Goal: Transaction & Acquisition: Purchase product/service

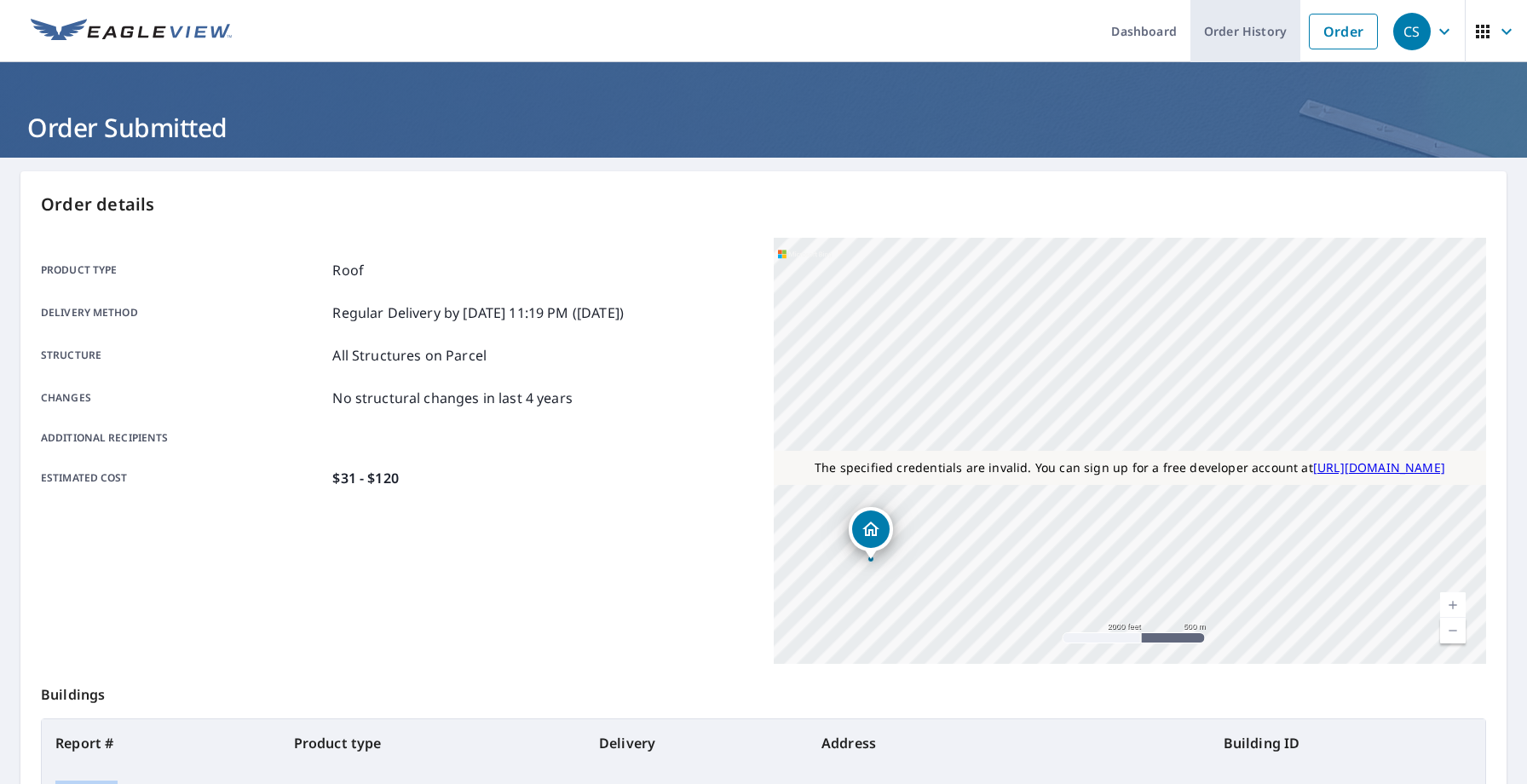
click at [1253, 33] on link "Order History" at bounding box center [1245, 31] width 110 height 62
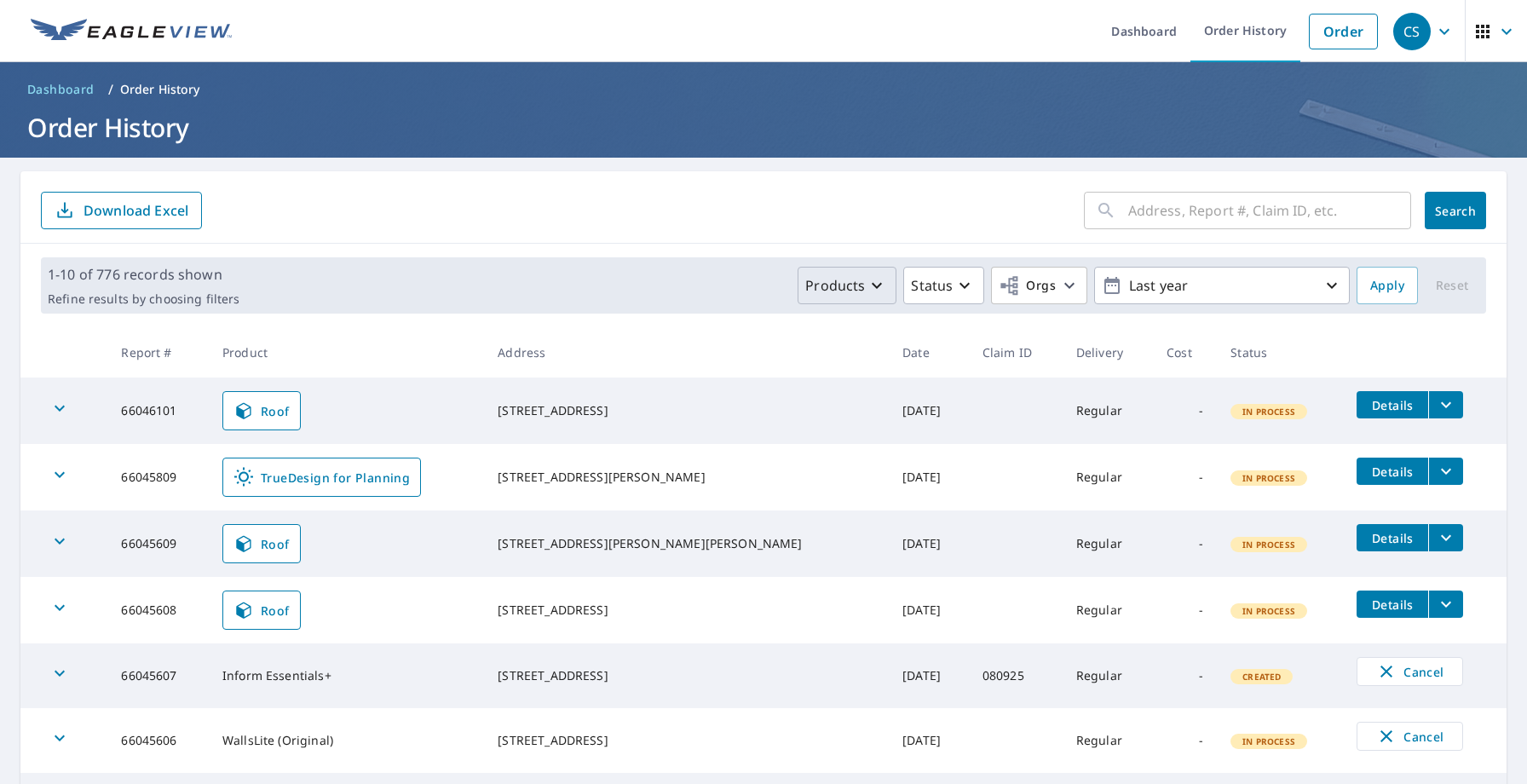
click at [870, 290] on icon "button" at bounding box center [877, 285] width 20 height 20
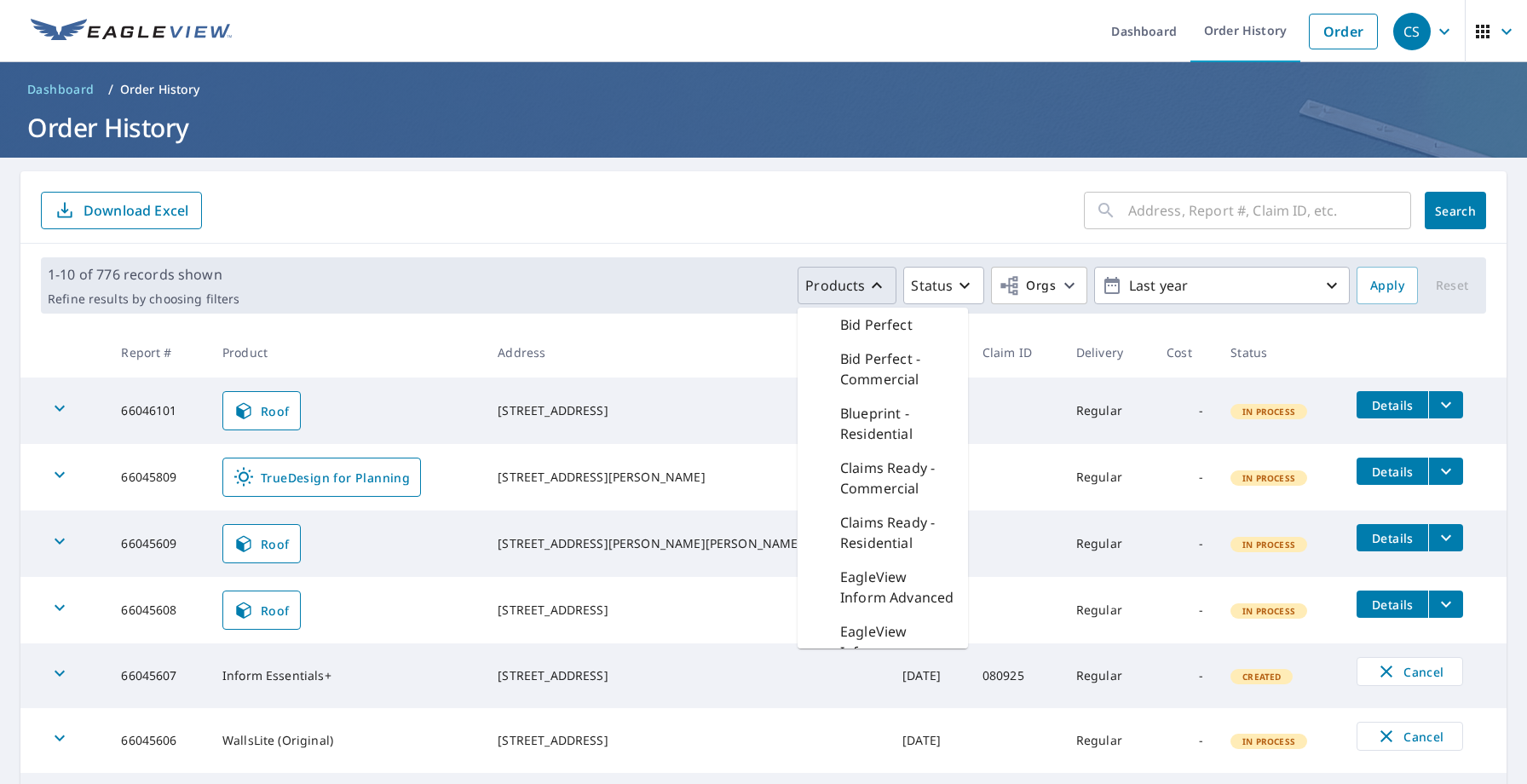
click at [888, 521] on p "Claims Ready - Residential" at bounding box center [897, 533] width 114 height 41
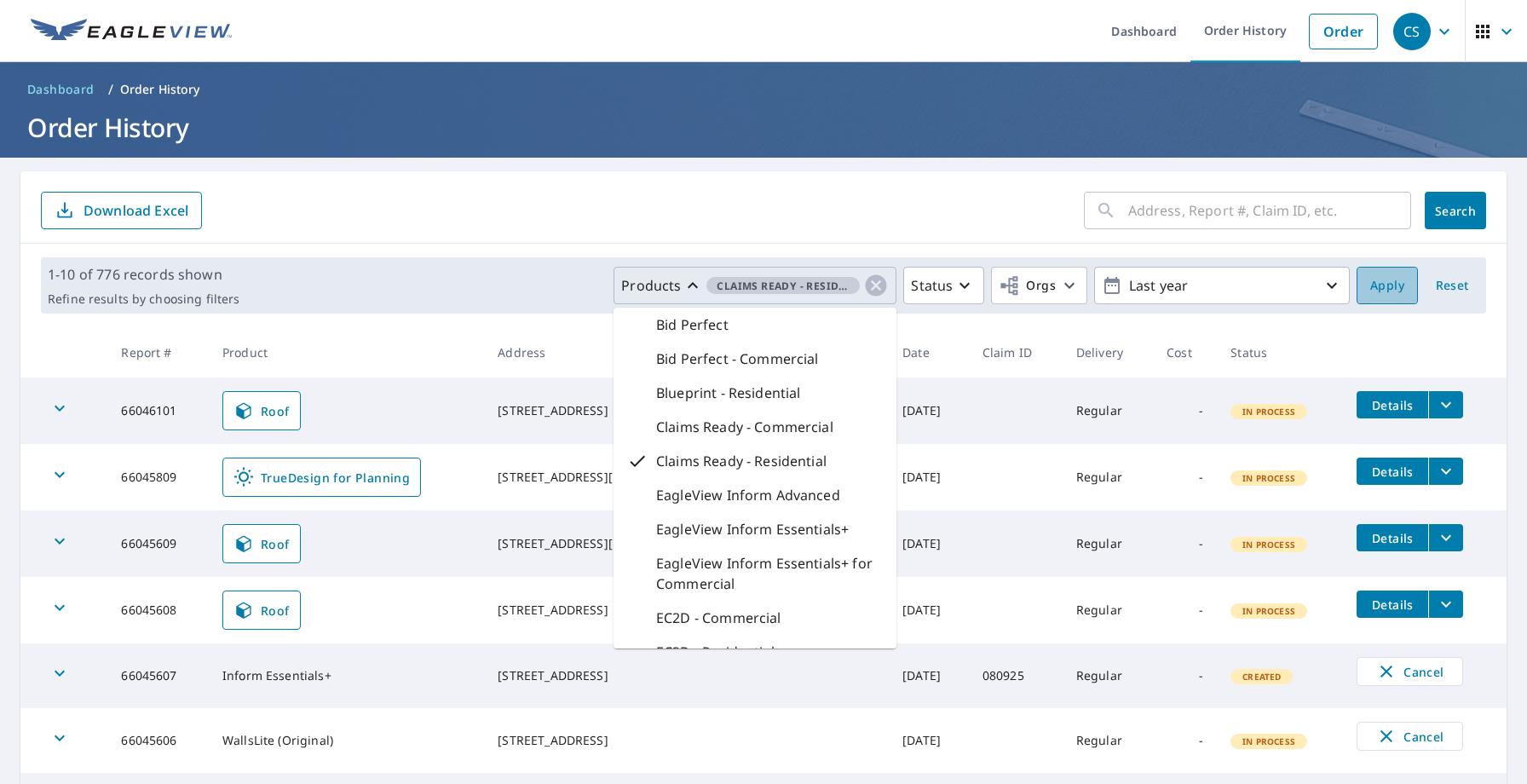
click at [1380, 293] on span "Apply" at bounding box center [1387, 286] width 34 height 21
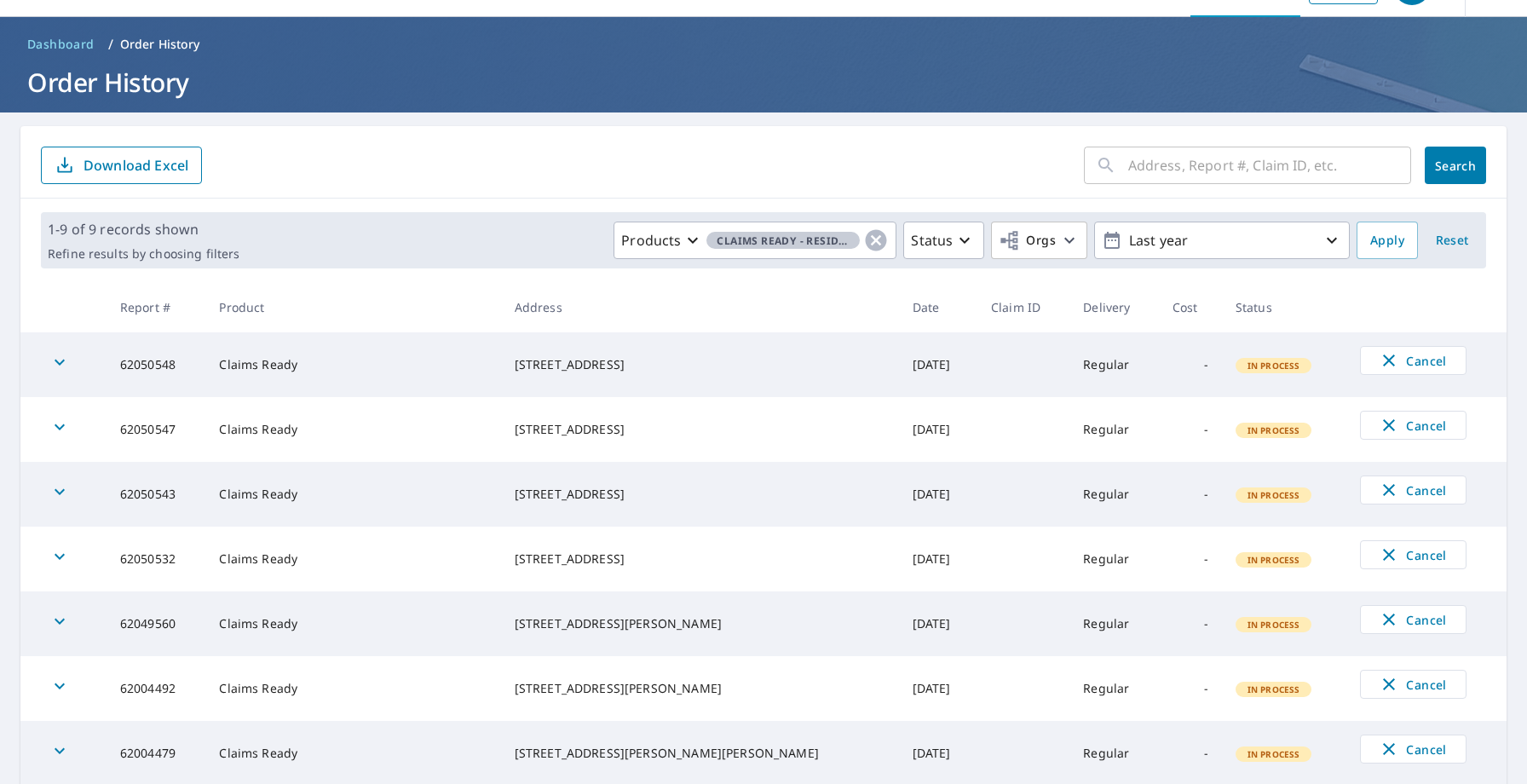
scroll to position [42, 0]
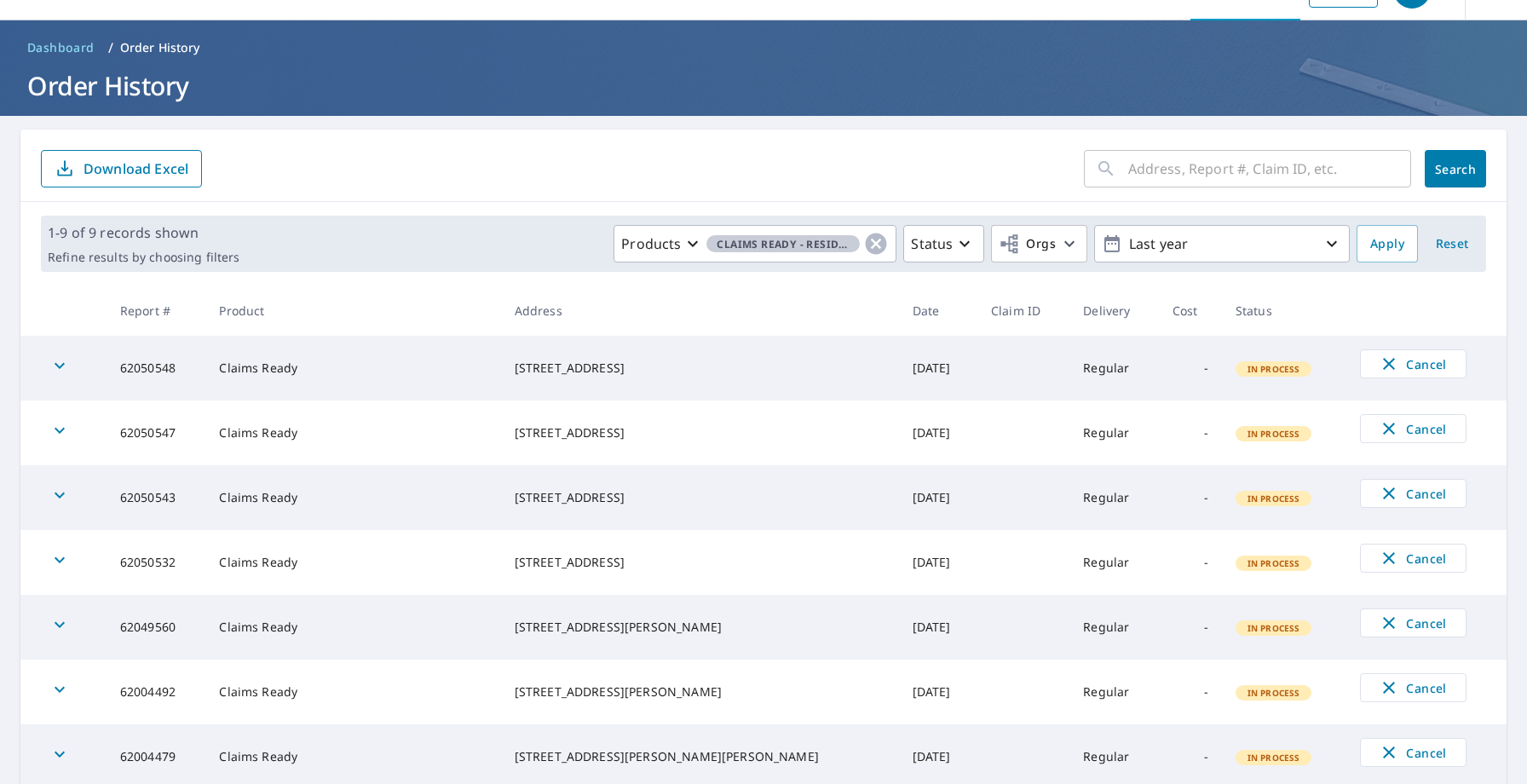
click at [59, 359] on icon "button" at bounding box center [59, 365] width 20 height 20
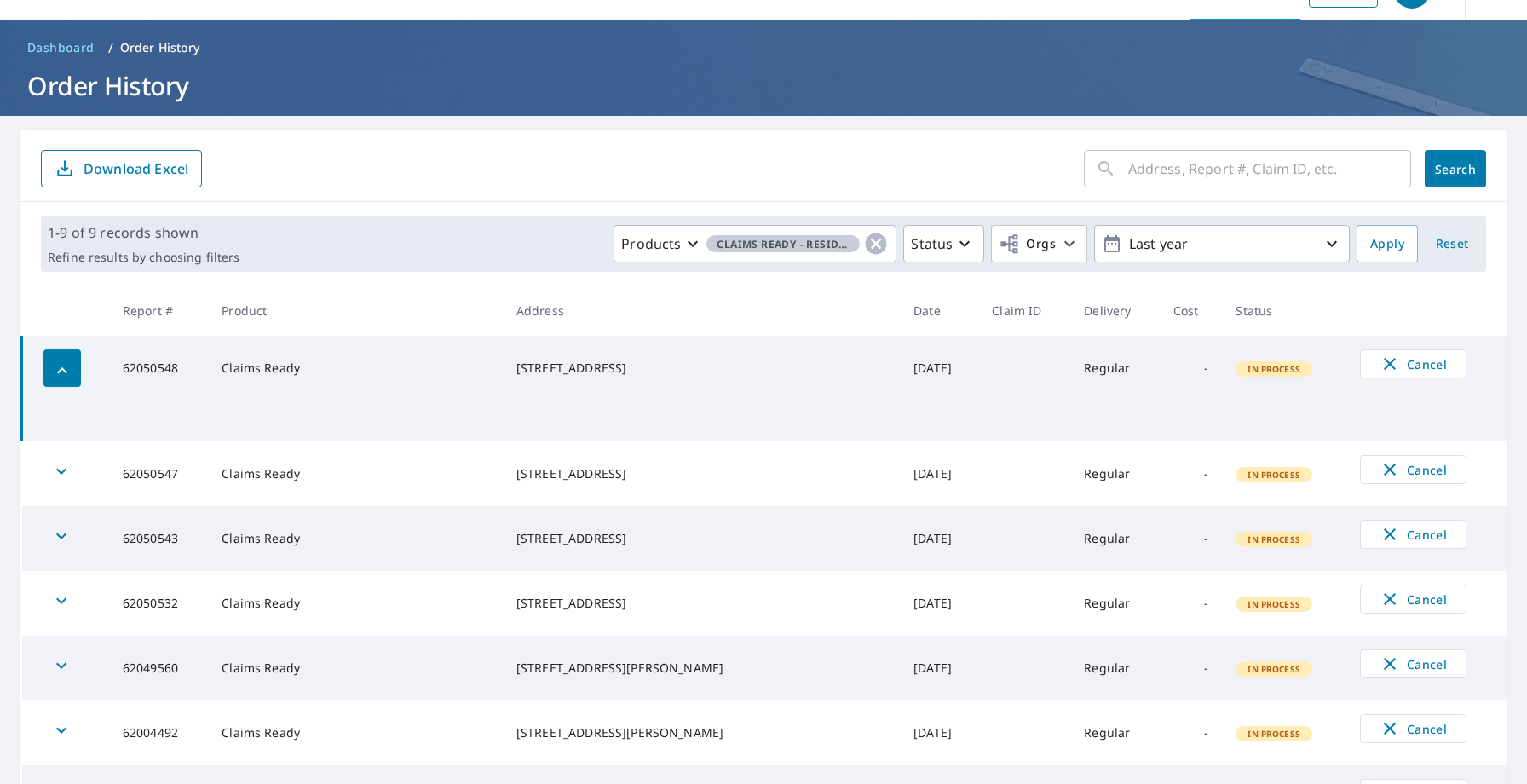
click at [59, 359] on div "button" at bounding box center [62, 368] width 37 height 37
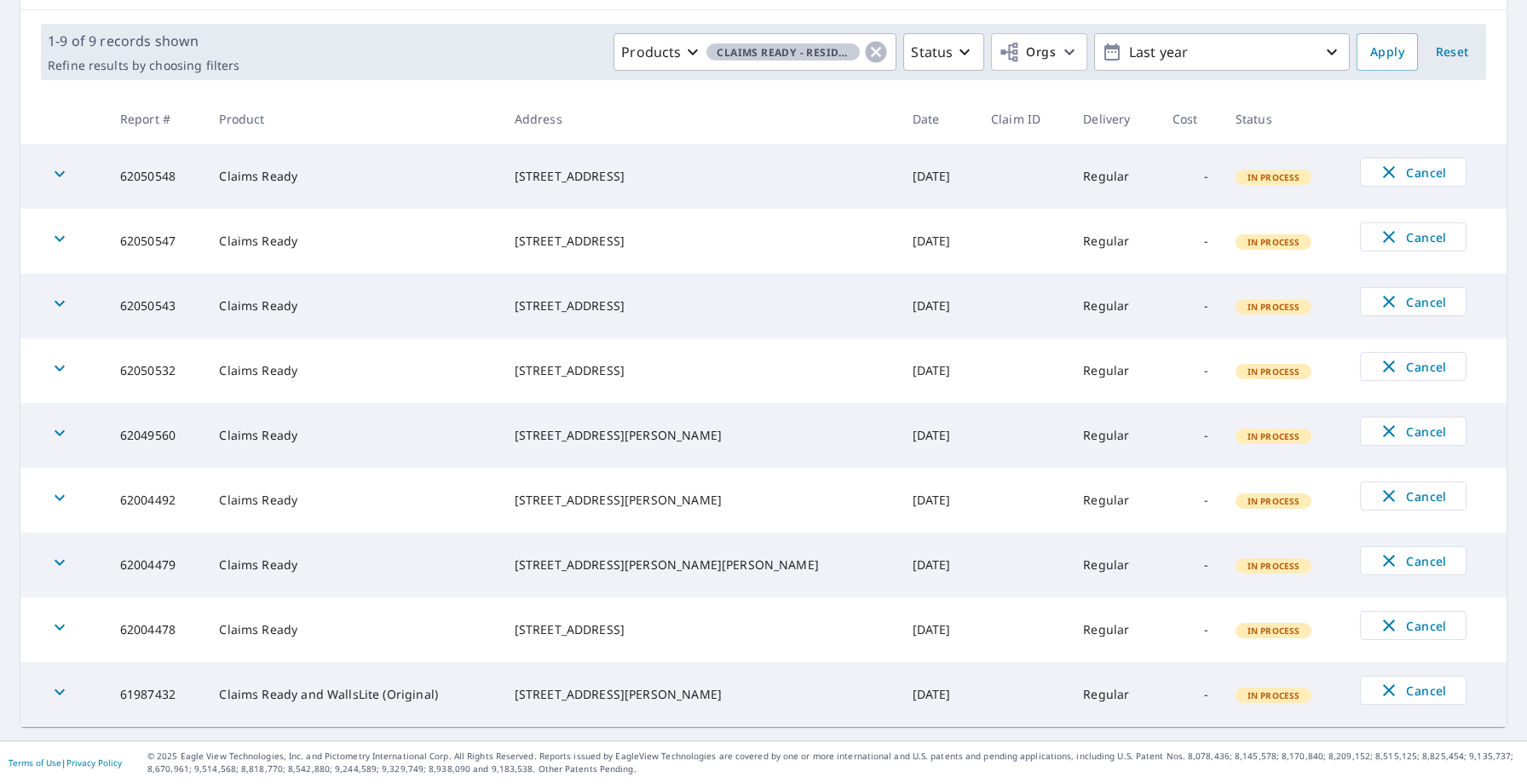
scroll to position [0, 0]
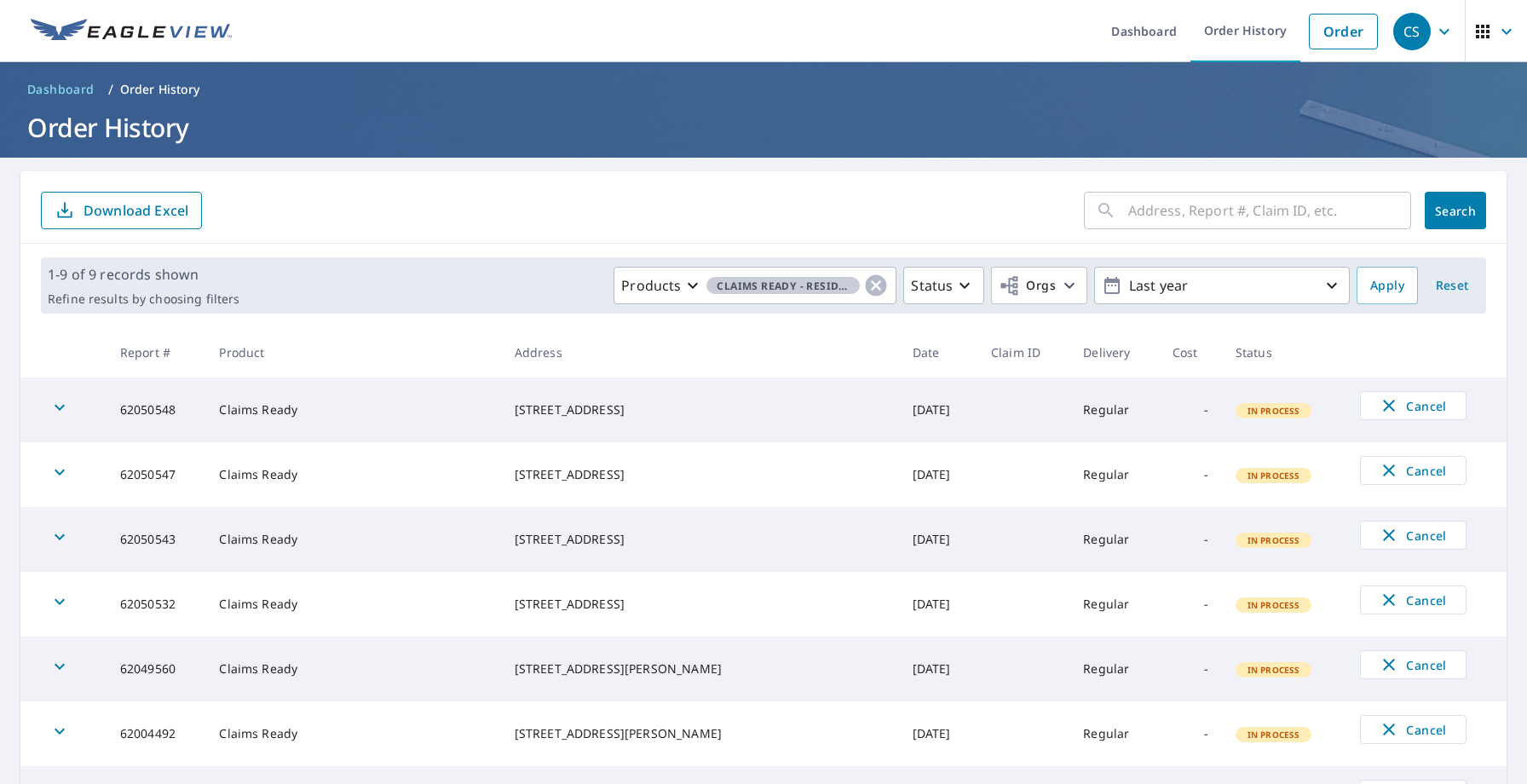
click at [1430, 33] on div "CS" at bounding box center [1412, 31] width 37 height 37
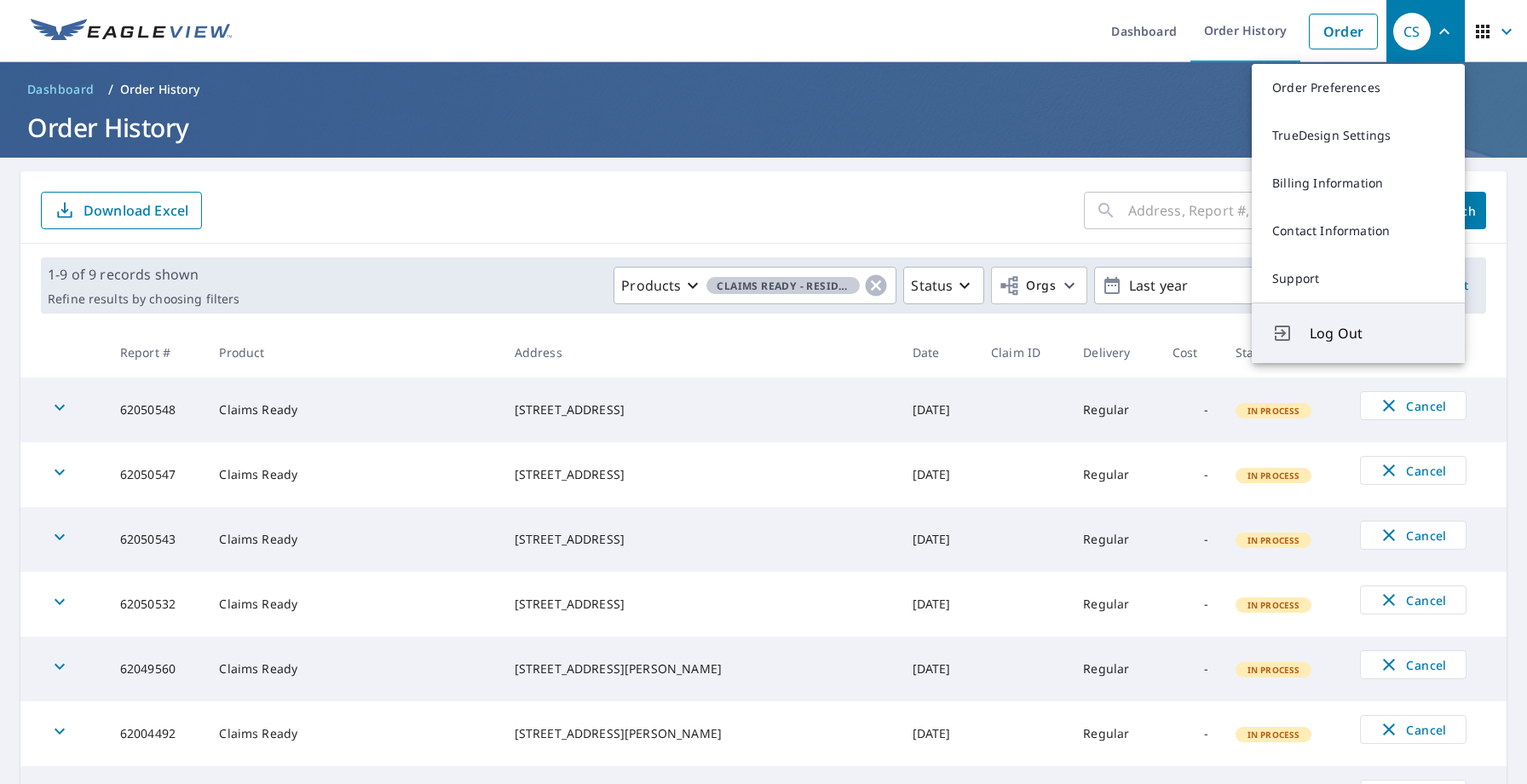
click at [1310, 334] on span "Log Out" at bounding box center [1376, 333] width 135 height 20
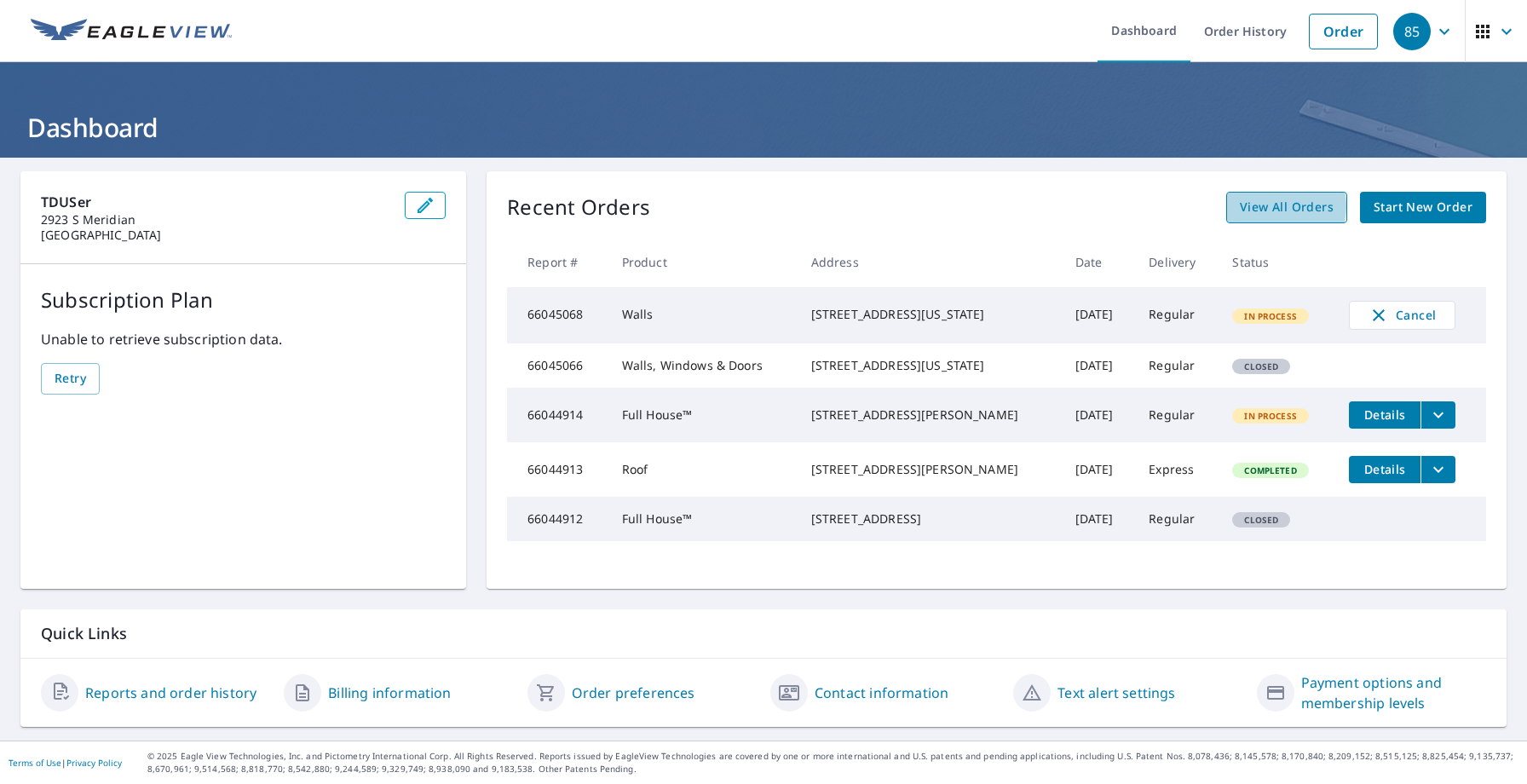
click at [1277, 206] on span "View All Orders" at bounding box center [1286, 208] width 94 height 21
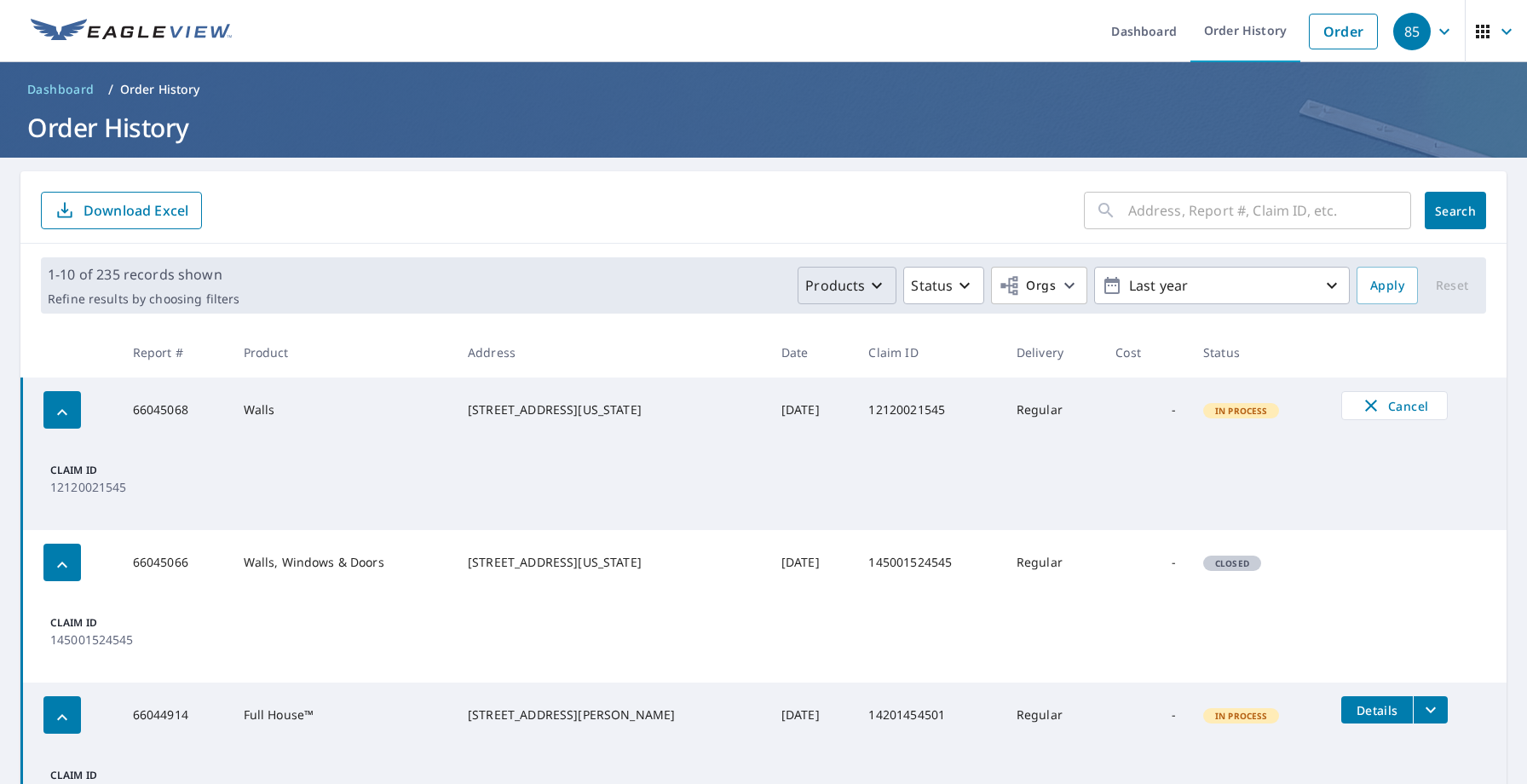
click at [840, 289] on p "Products" at bounding box center [835, 285] width 60 height 20
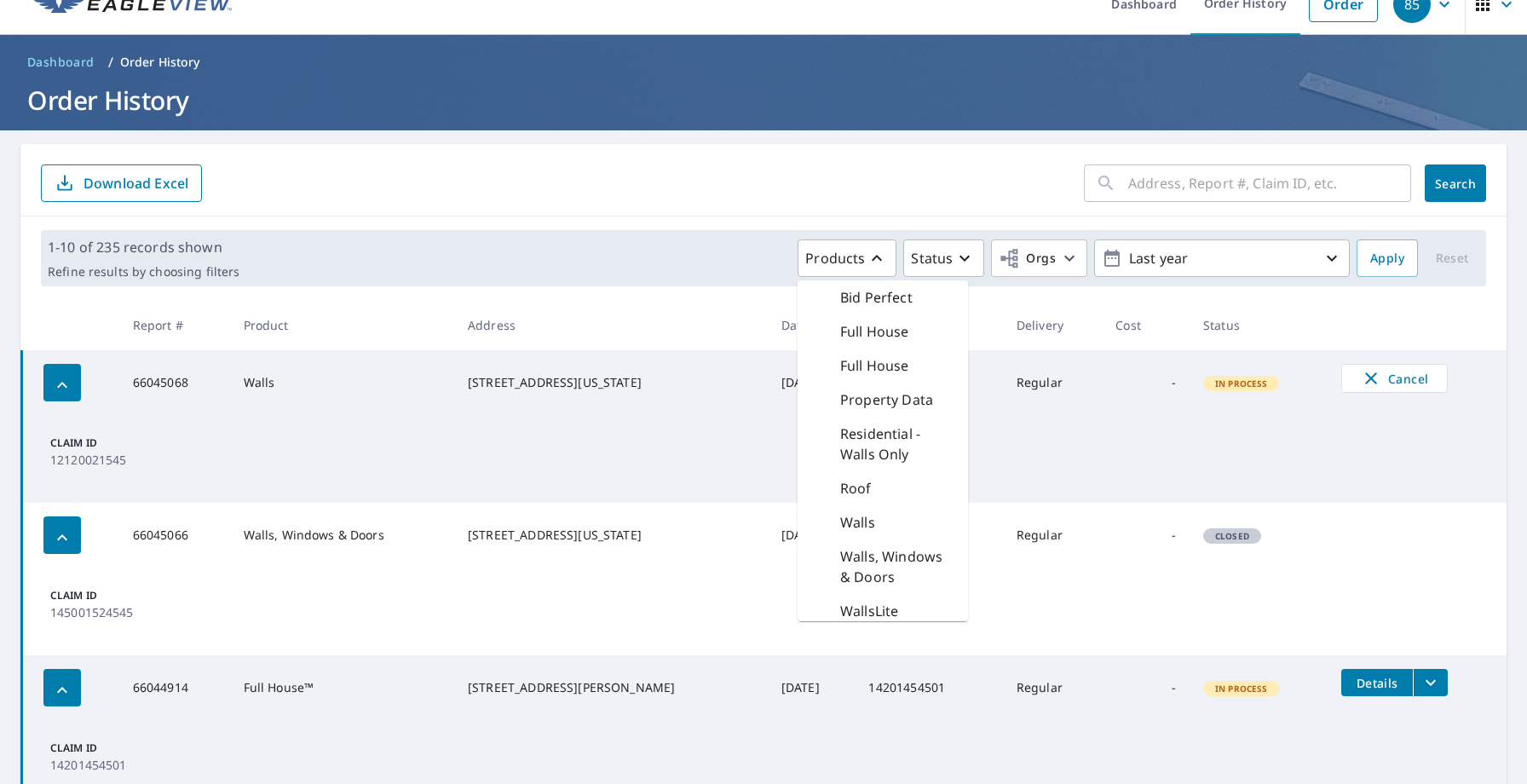
click at [768, 360] on td "Sep 04, 2025" at bounding box center [812, 382] width 88 height 65
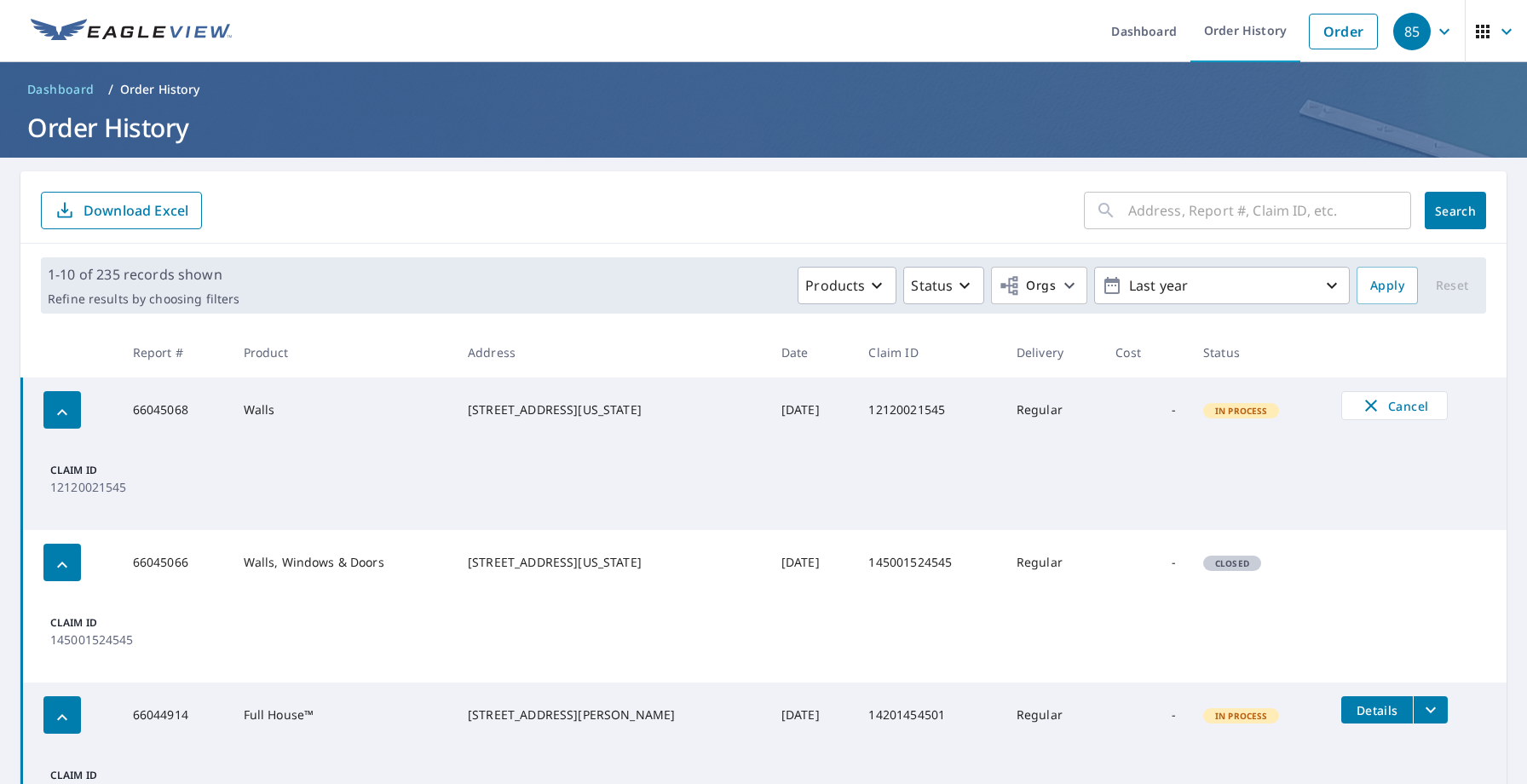
click at [1426, 34] on div "85" at bounding box center [1412, 31] width 37 height 37
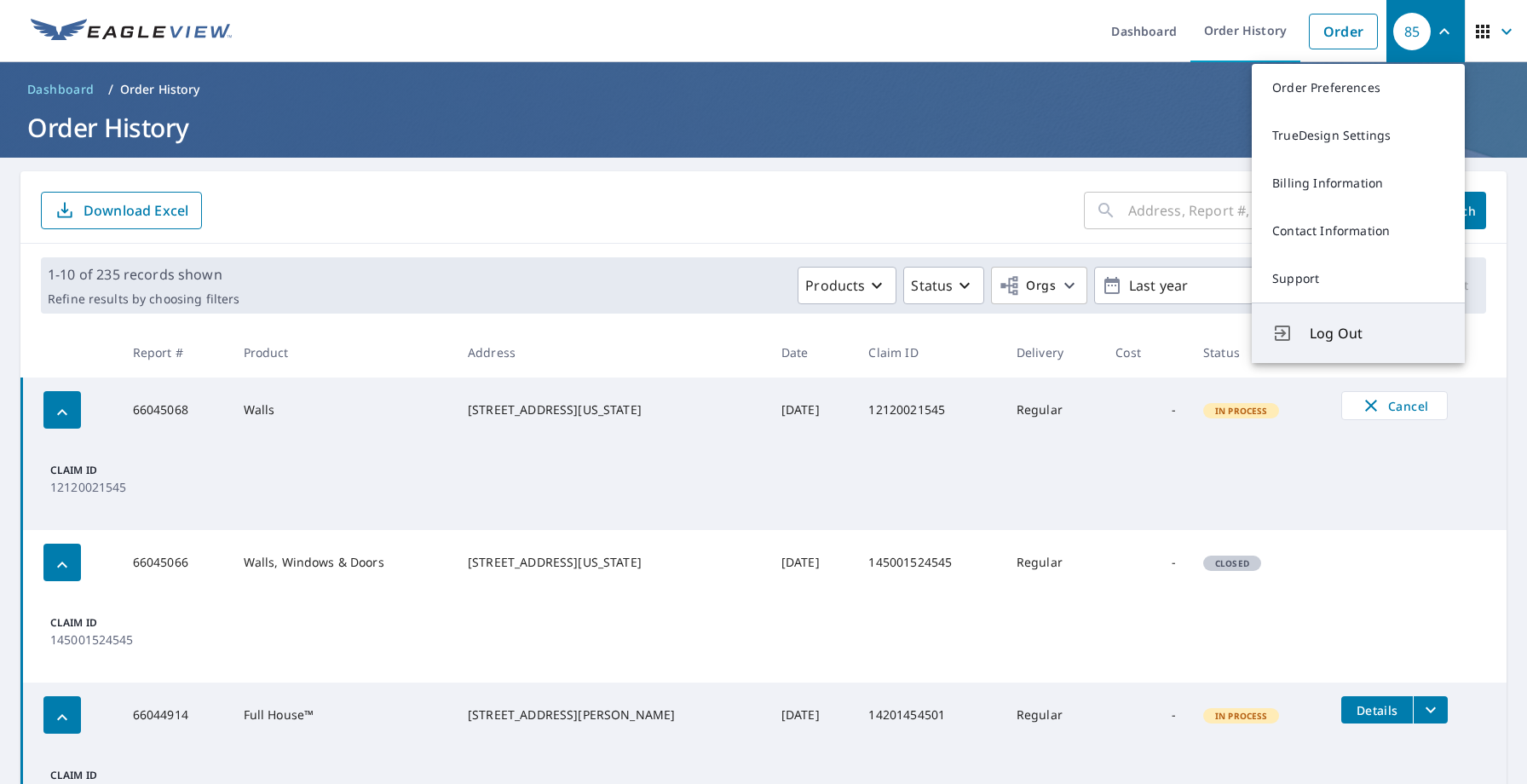
click at [1344, 332] on span "Log Out" at bounding box center [1376, 333] width 135 height 20
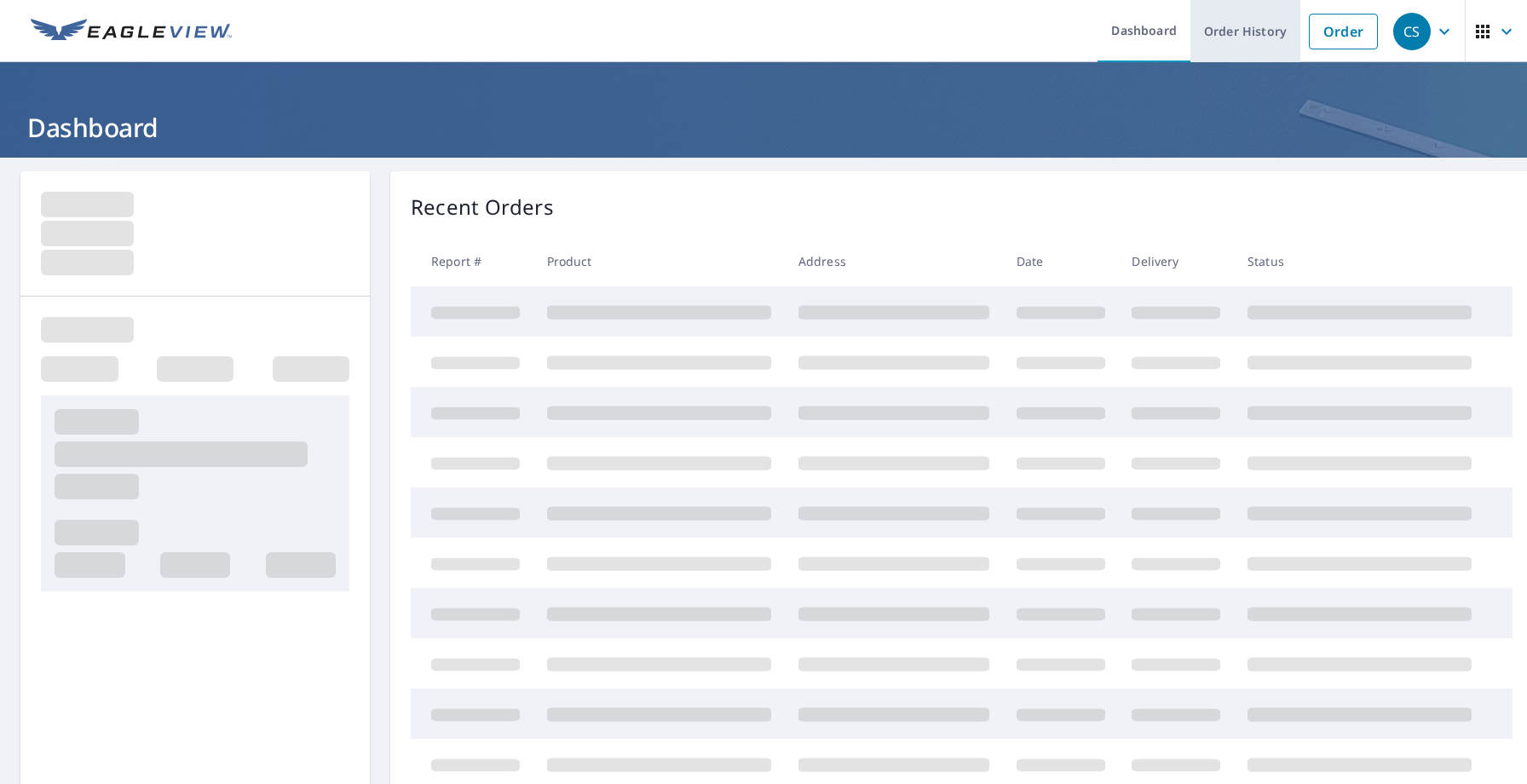
click at [1268, 36] on link "Order History" at bounding box center [1245, 31] width 110 height 62
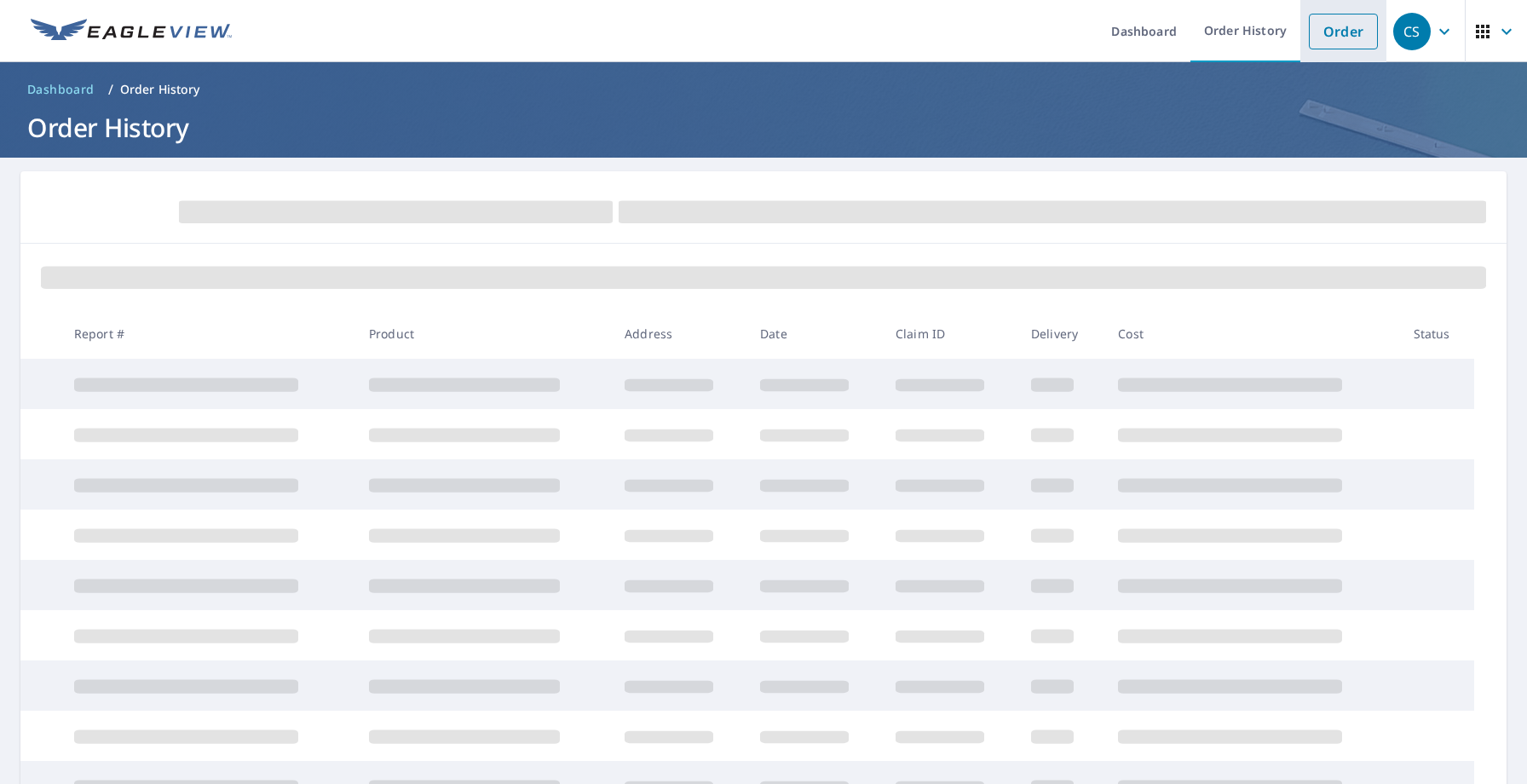
click at [1343, 44] on link "Order" at bounding box center [1343, 31] width 69 height 36
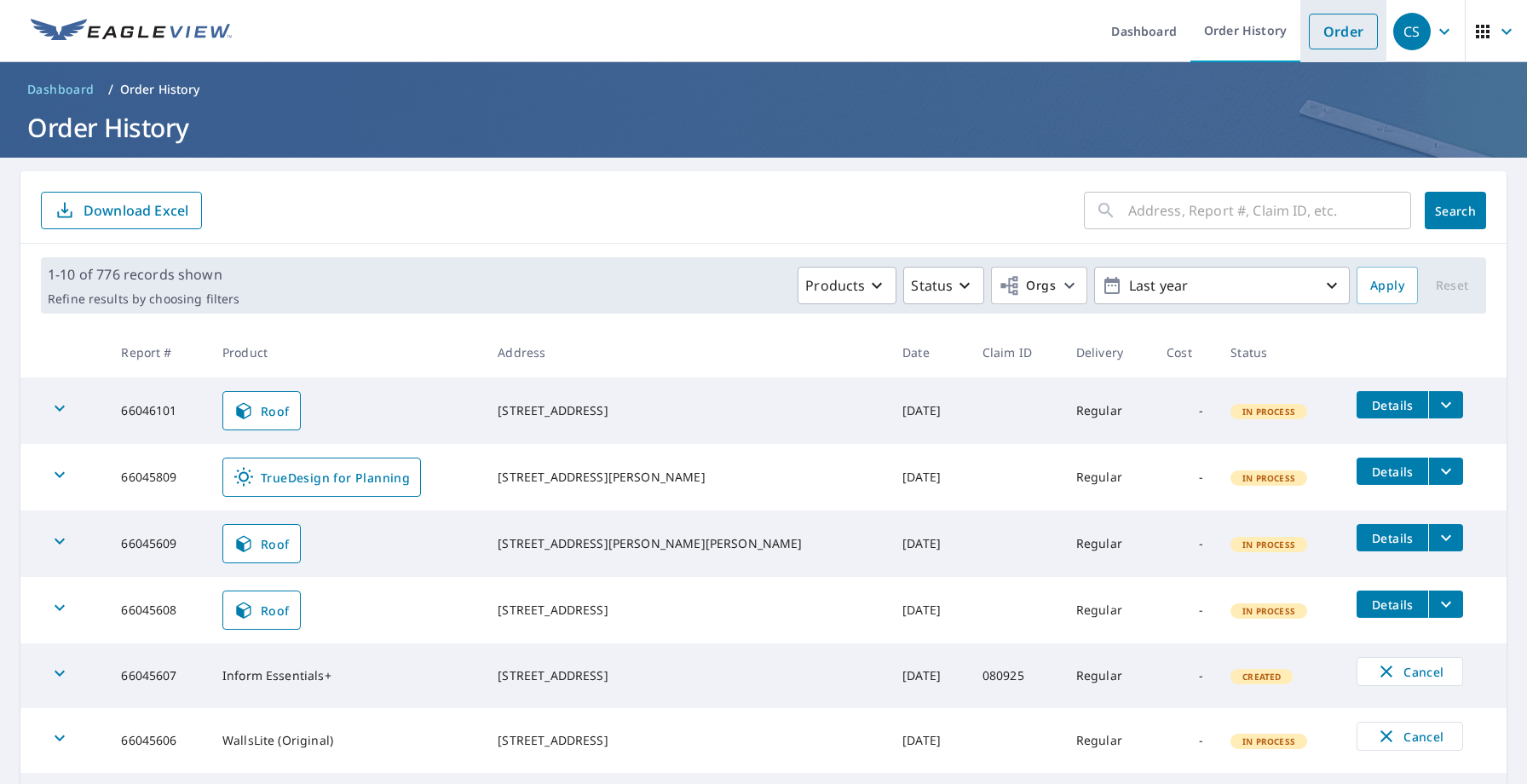
click at [1335, 29] on link "Order" at bounding box center [1343, 31] width 69 height 36
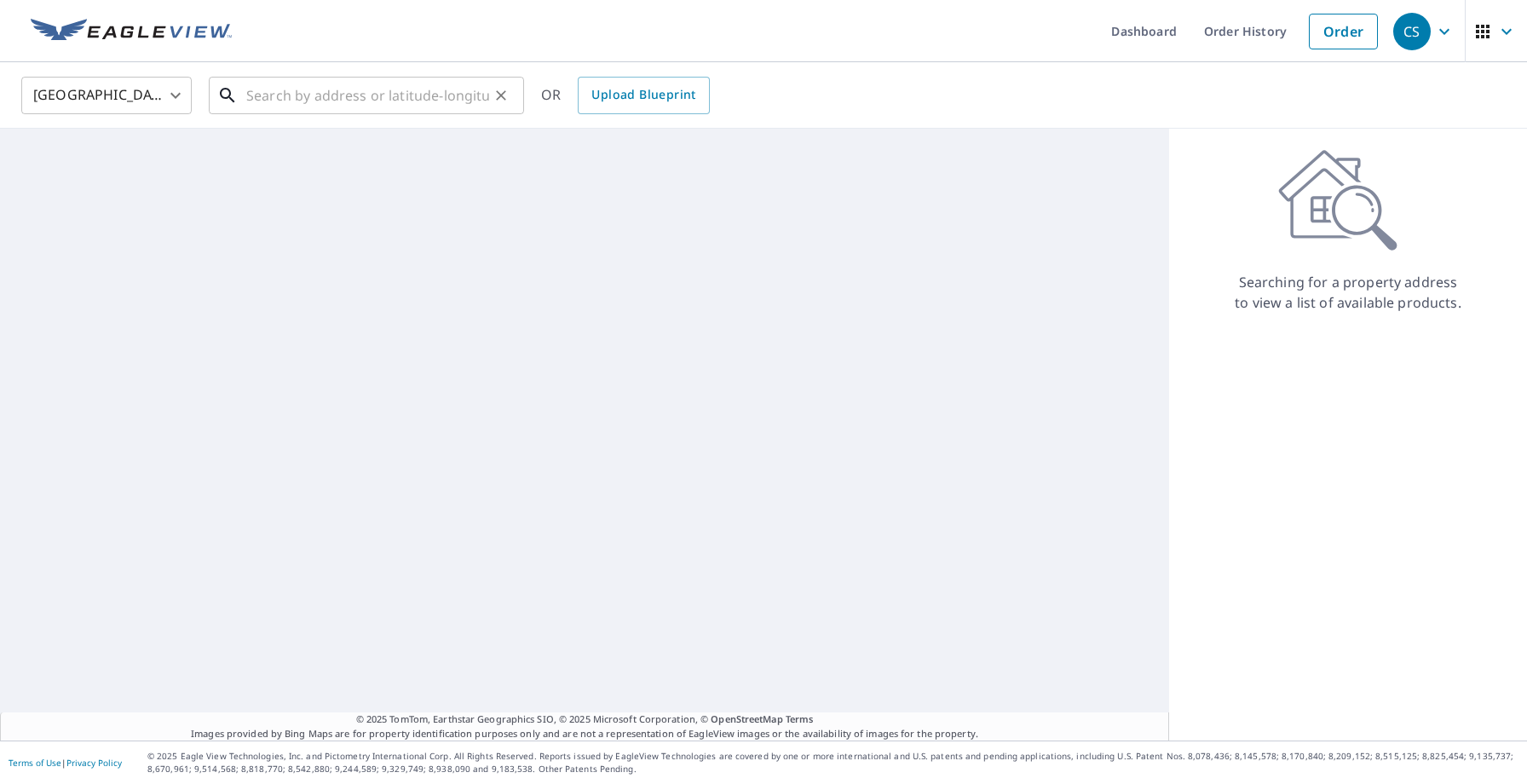
click at [446, 104] on input "text" at bounding box center [367, 95] width 243 height 48
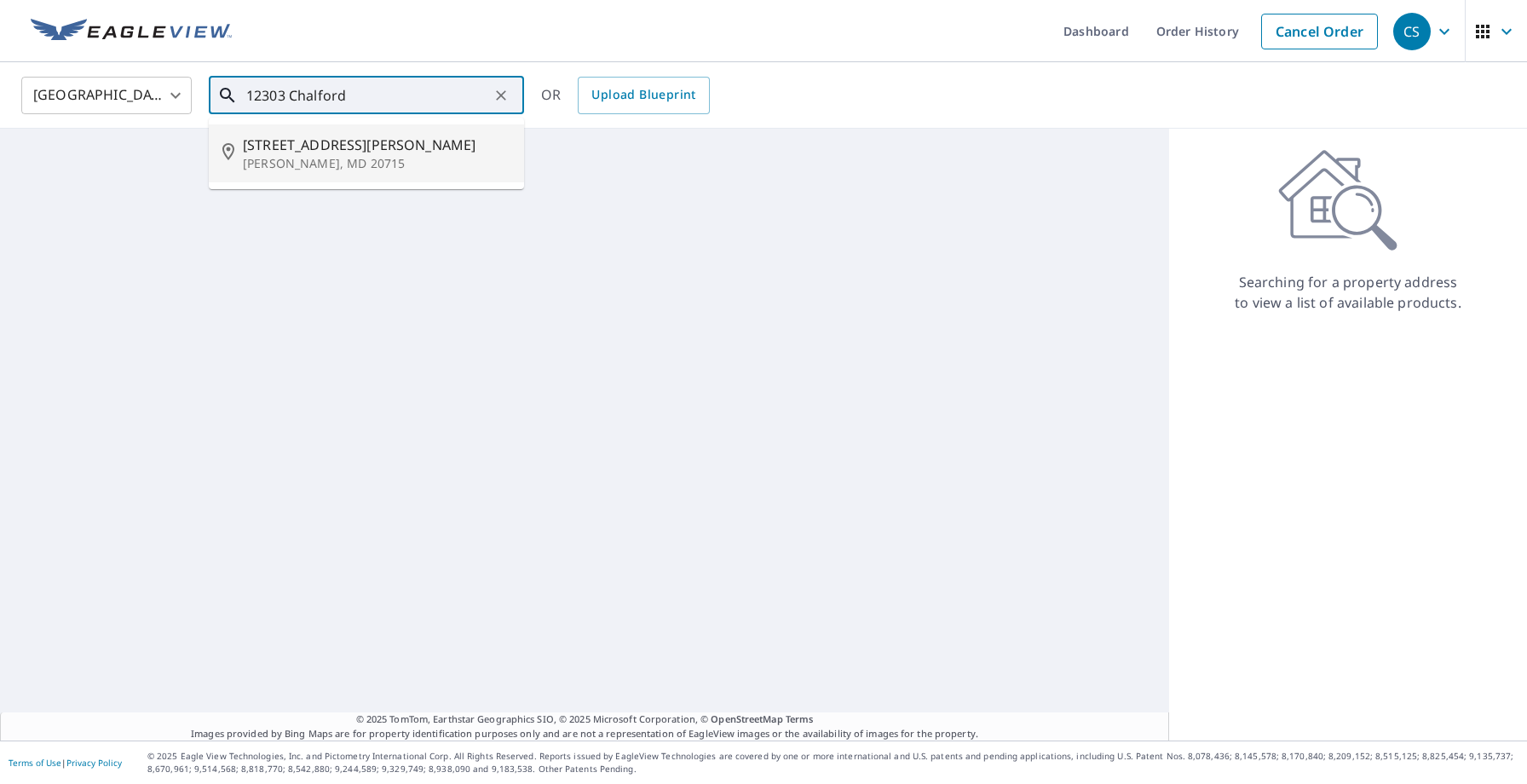
click at [374, 148] on span "12303 Chalford Ln" at bounding box center [377, 144] width 267 height 20
type input "12303 Chalford Ln Bowie, MD 20715"
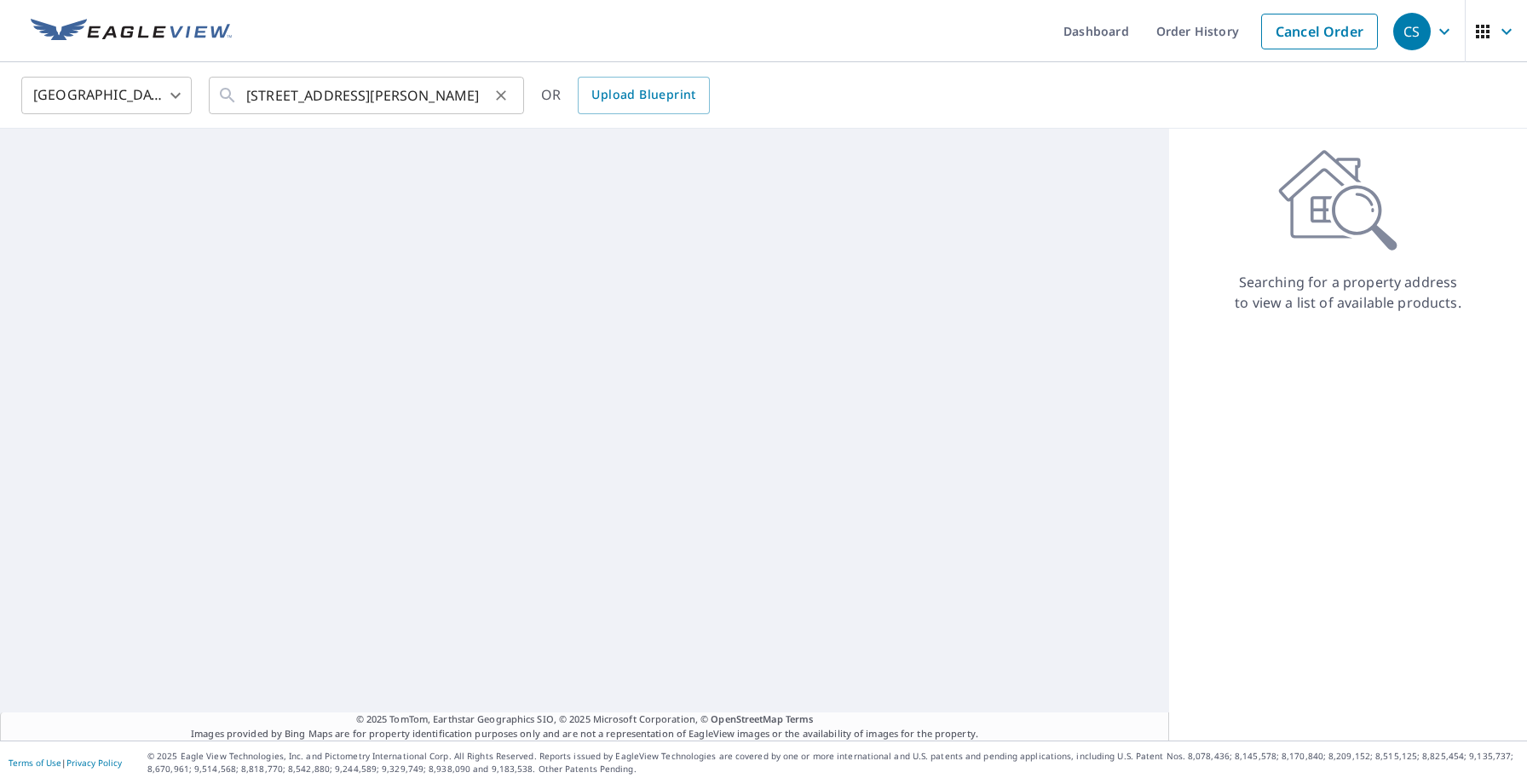
click at [499, 91] on icon "Clear" at bounding box center [501, 95] width 17 height 17
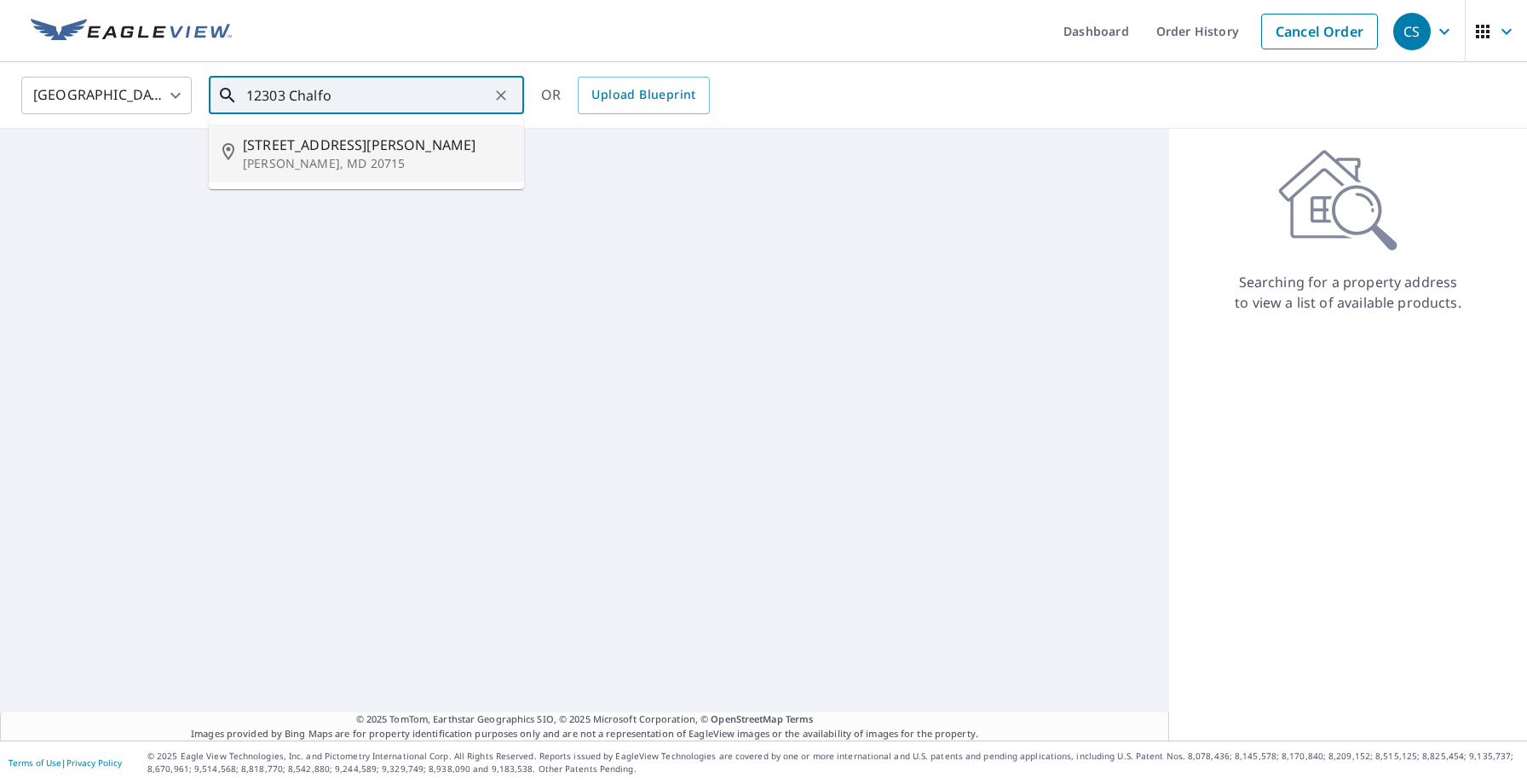
click at [343, 150] on span "12303 Chalford Ln" at bounding box center [377, 144] width 267 height 20
type input "12303 Chalford Ln Bowie, MD 20715"
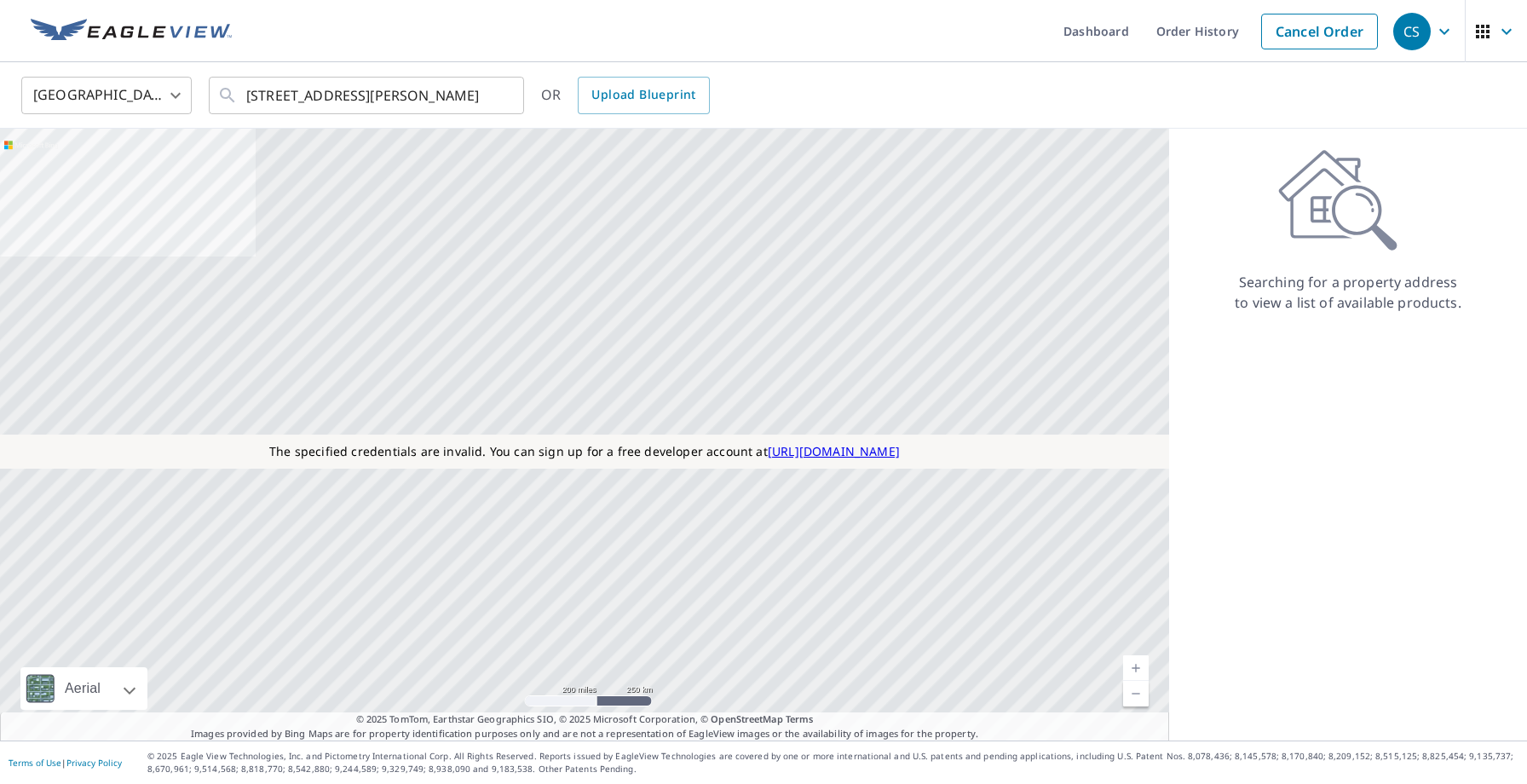
click at [1265, 292] on p "Searching for a property address to view a list of available products." at bounding box center [1348, 292] width 228 height 41
click at [479, 94] on input "[STREET_ADDRESS][PERSON_NAME]" at bounding box center [367, 95] width 243 height 48
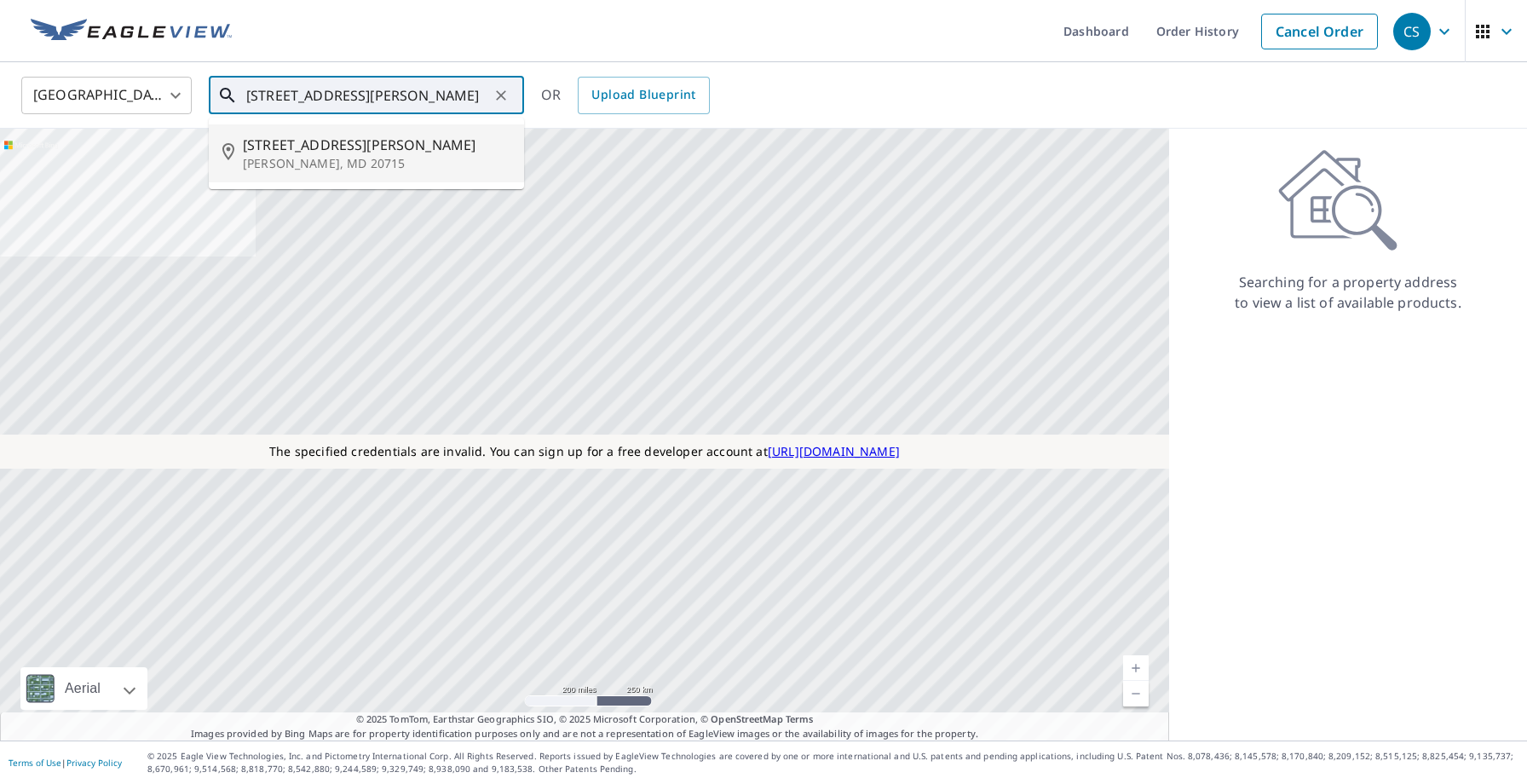
click at [363, 138] on span "[STREET_ADDRESS][PERSON_NAME]" at bounding box center [377, 144] width 267 height 20
type input "[STREET_ADDRESS][PERSON_NAME]"
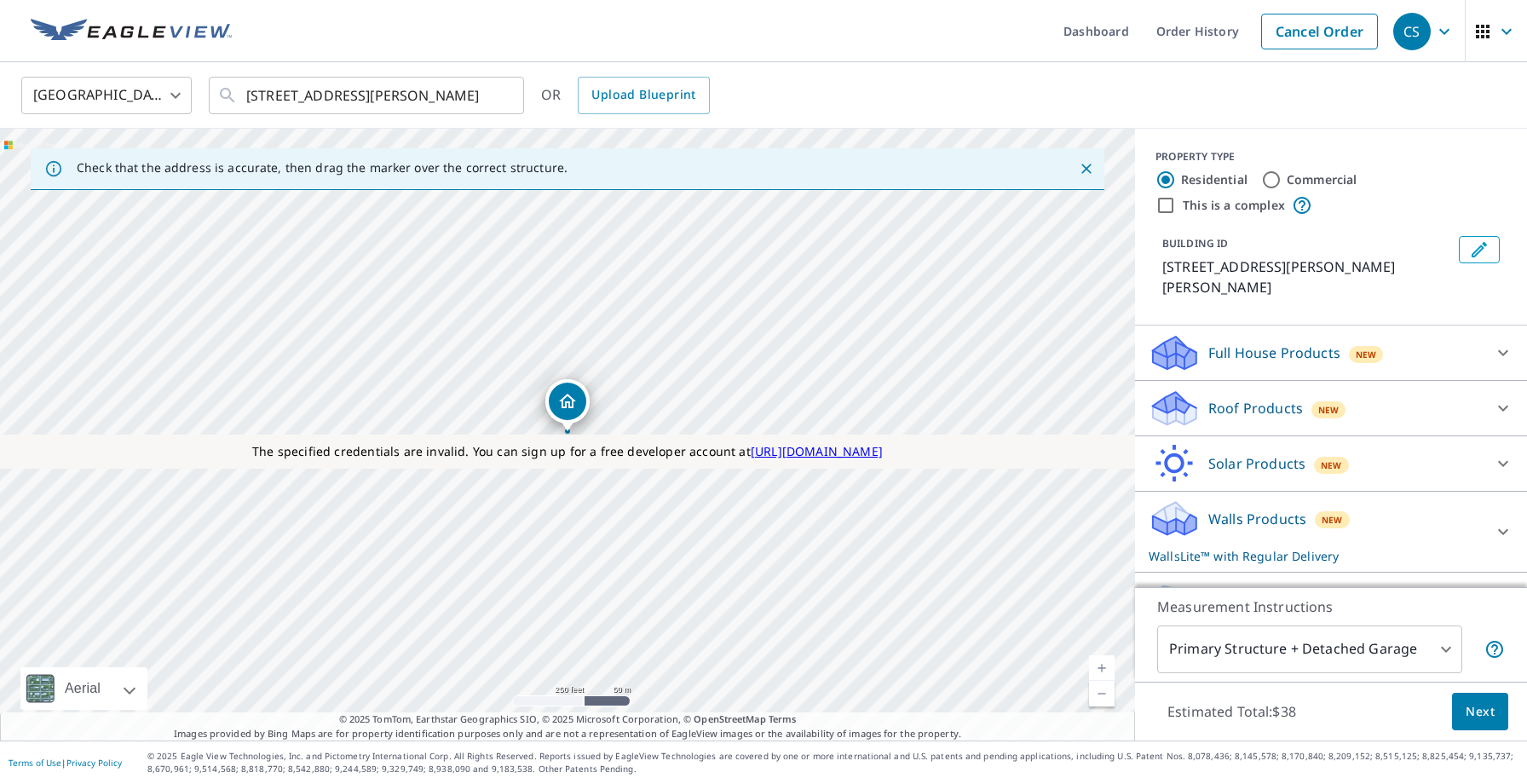
click at [1207, 396] on div "Roof Products New" at bounding box center [1316, 408] width 334 height 40
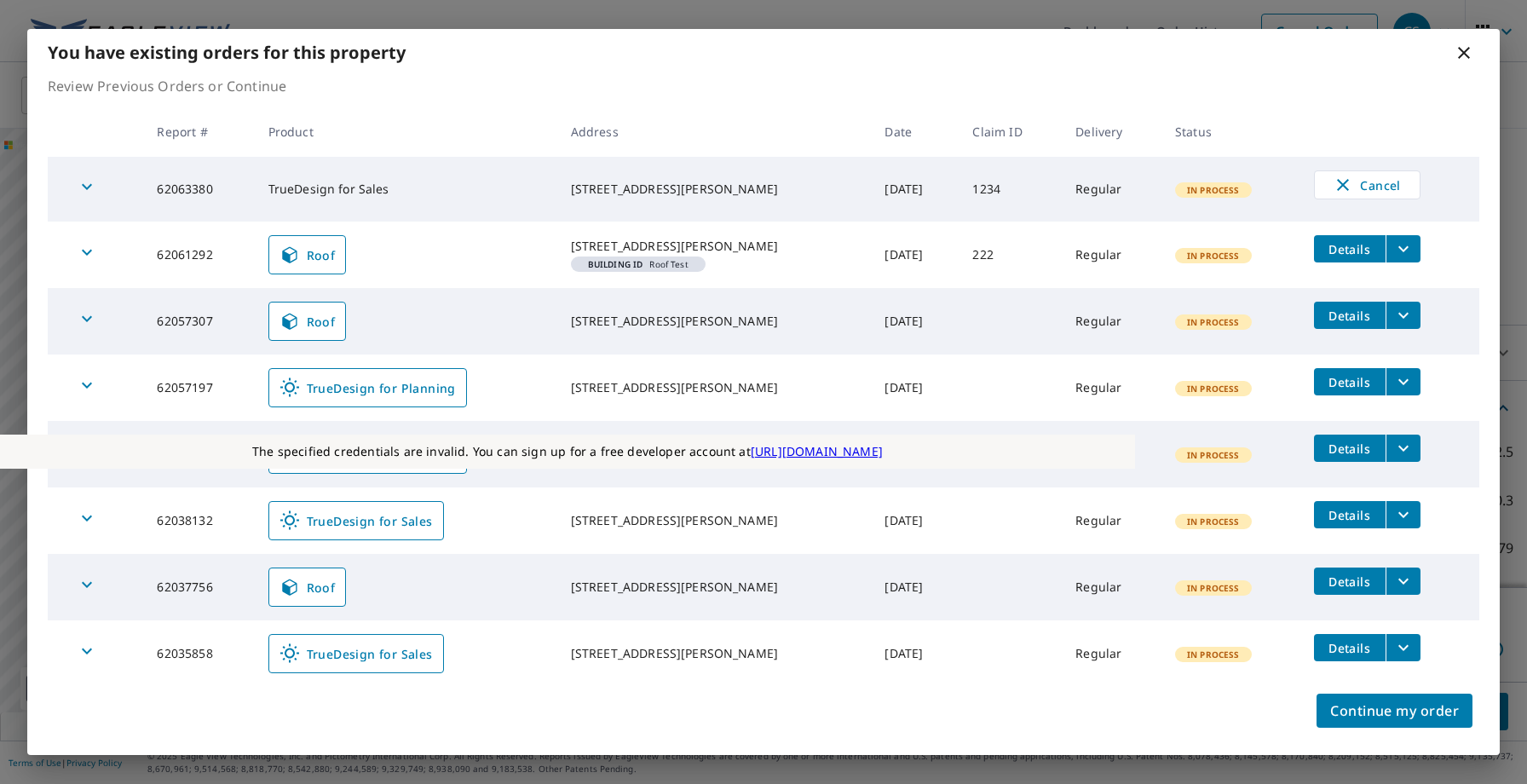
click at [1460, 53] on icon at bounding box center [1464, 53] width 12 height 12
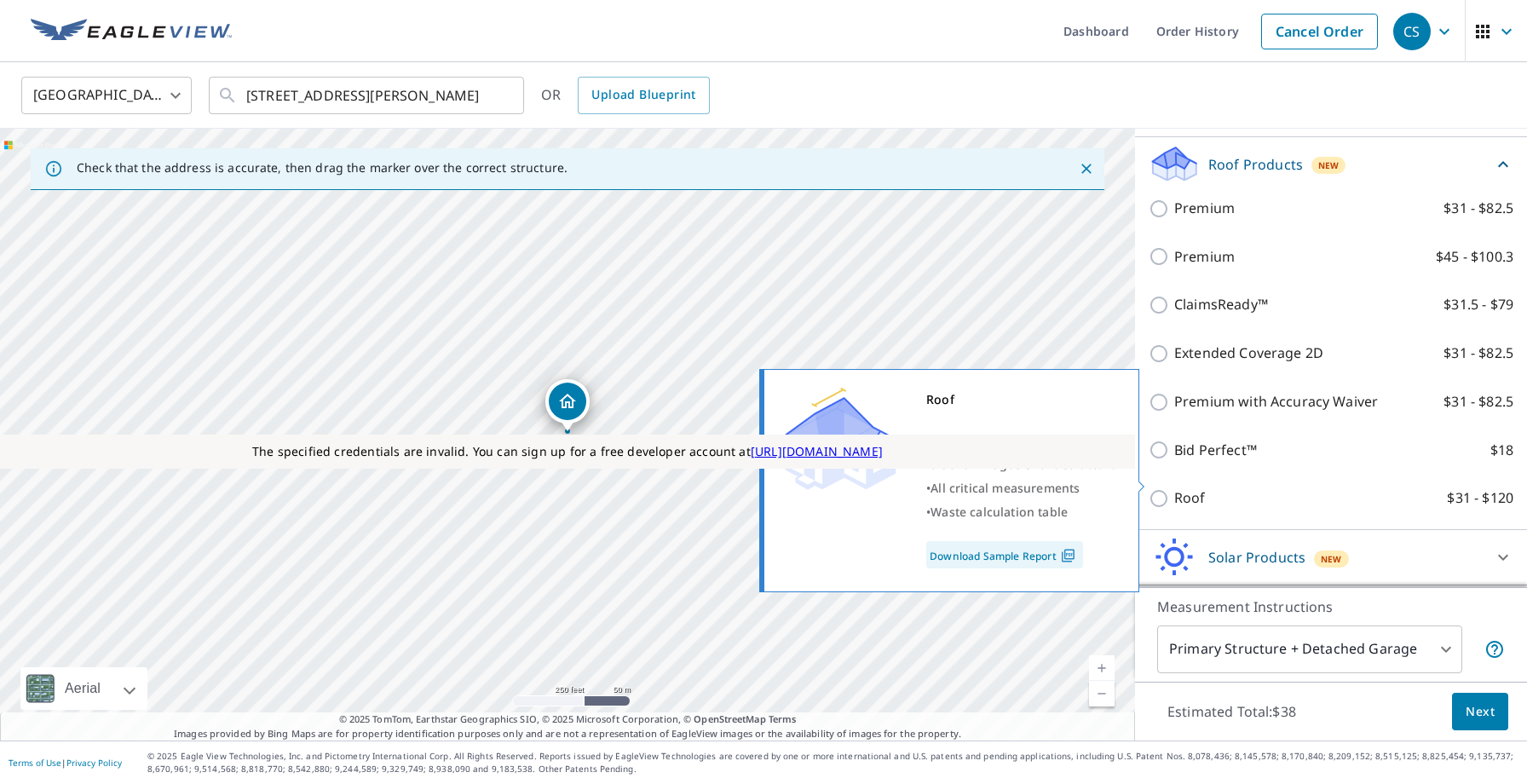
click at [1150, 488] on input "Roof $31 - $120" at bounding box center [1162, 498] width 26 height 20
checkbox input "true"
type input "3"
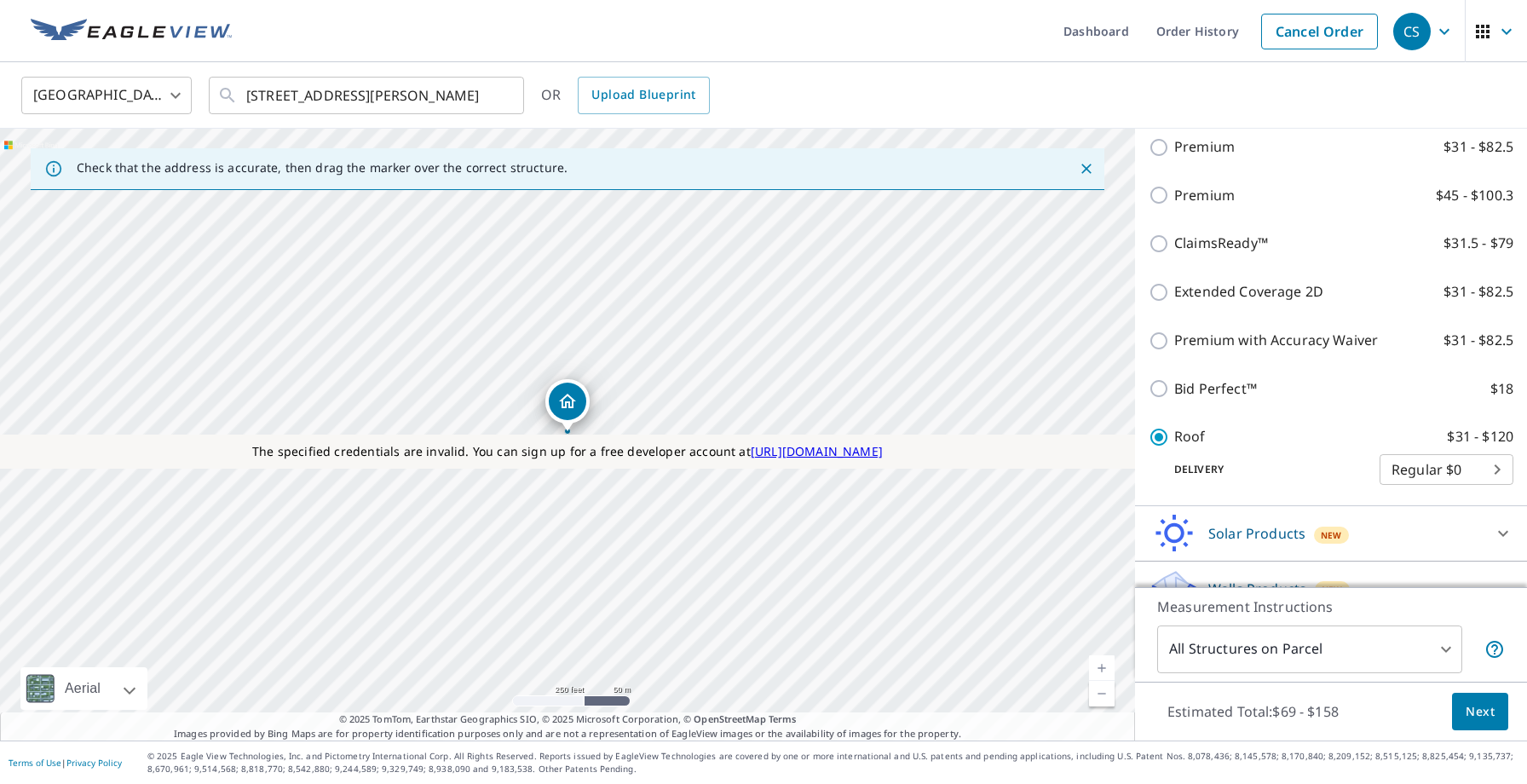
scroll to position [380, 0]
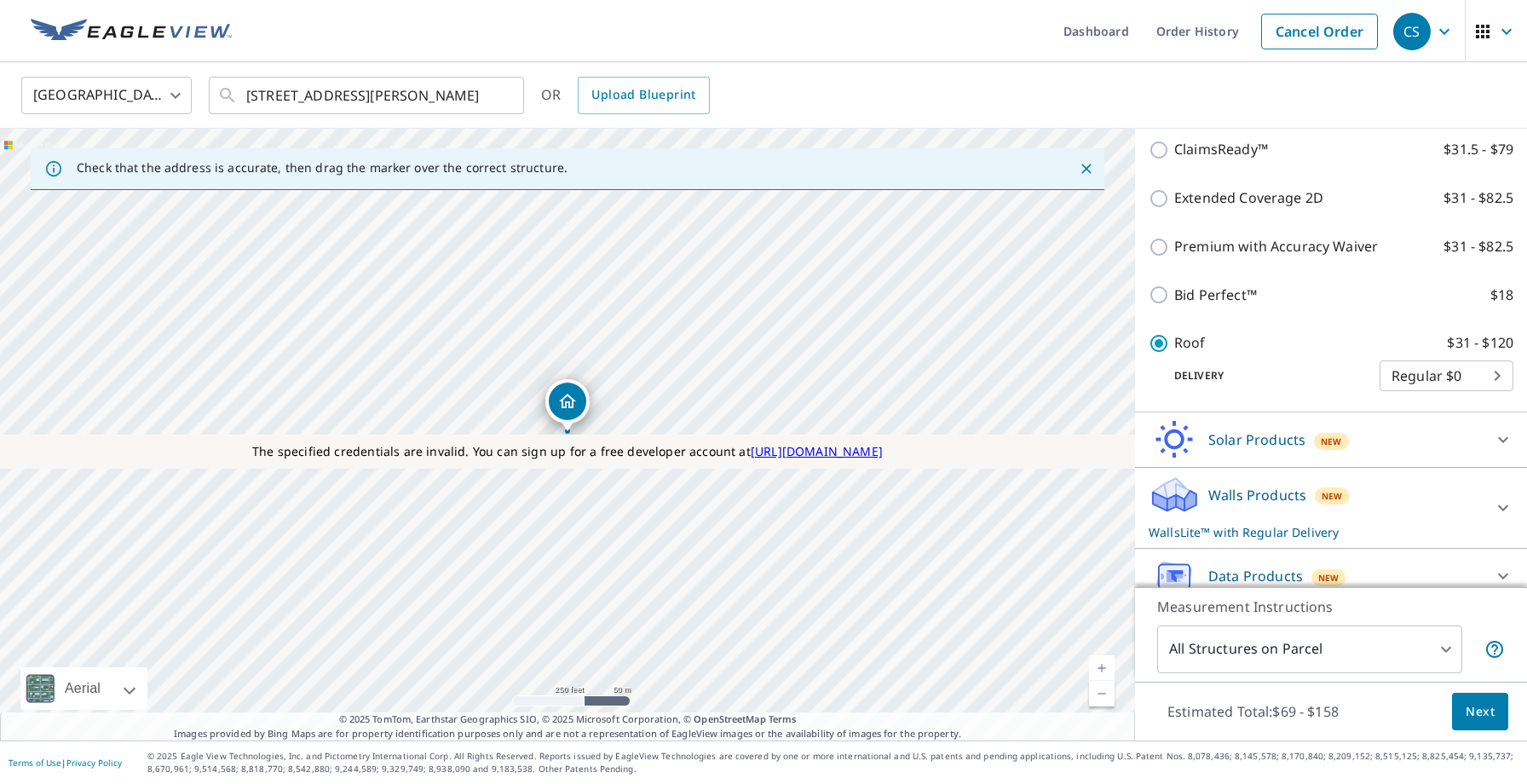
click at [1250, 492] on div "Walls Products New WallsLite™ with Regular Delivery" at bounding box center [1316, 508] width 334 height 67
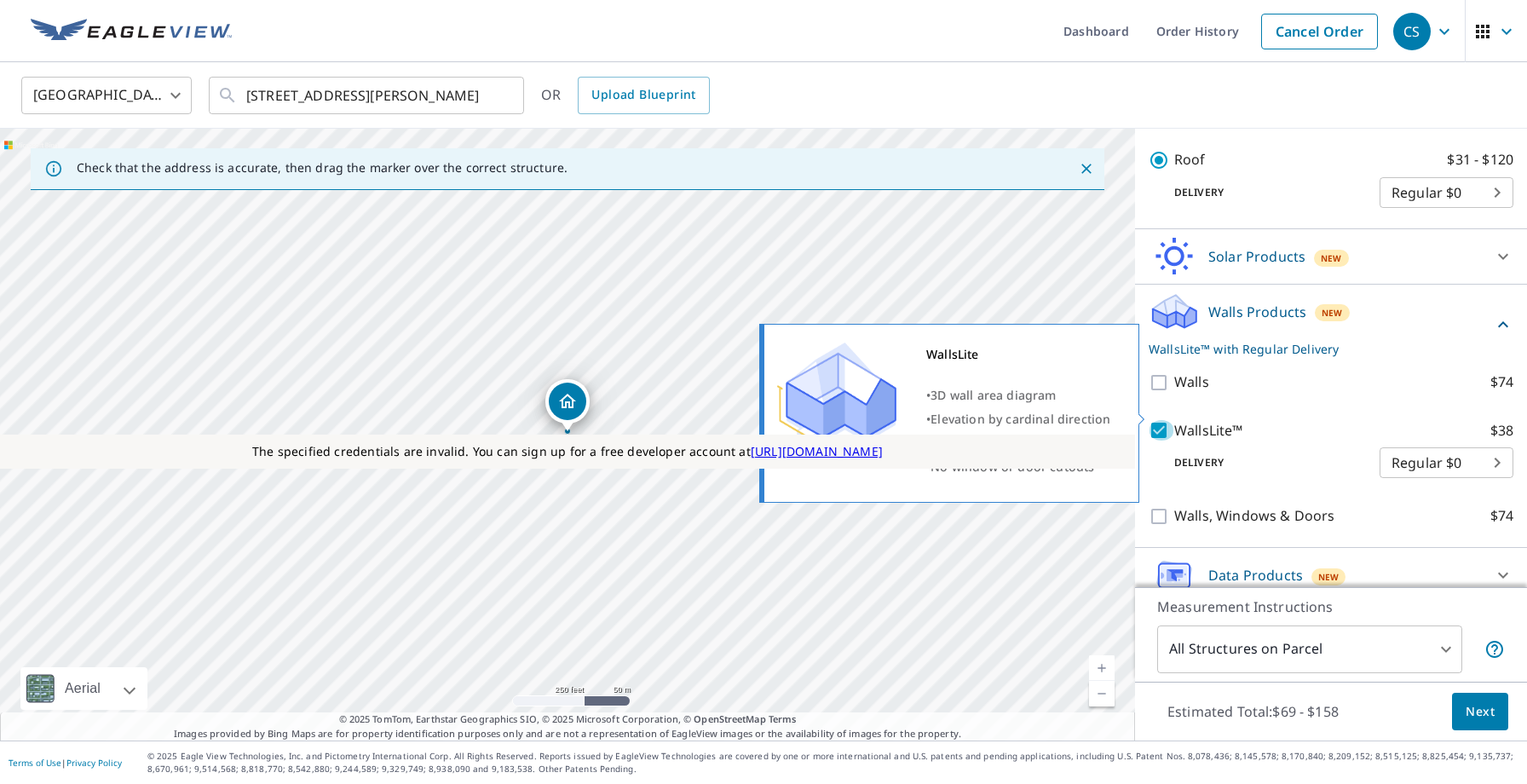
click at [1166, 421] on input "WallsLite™ $38" at bounding box center [1162, 430] width 26 height 20
checkbox input "false"
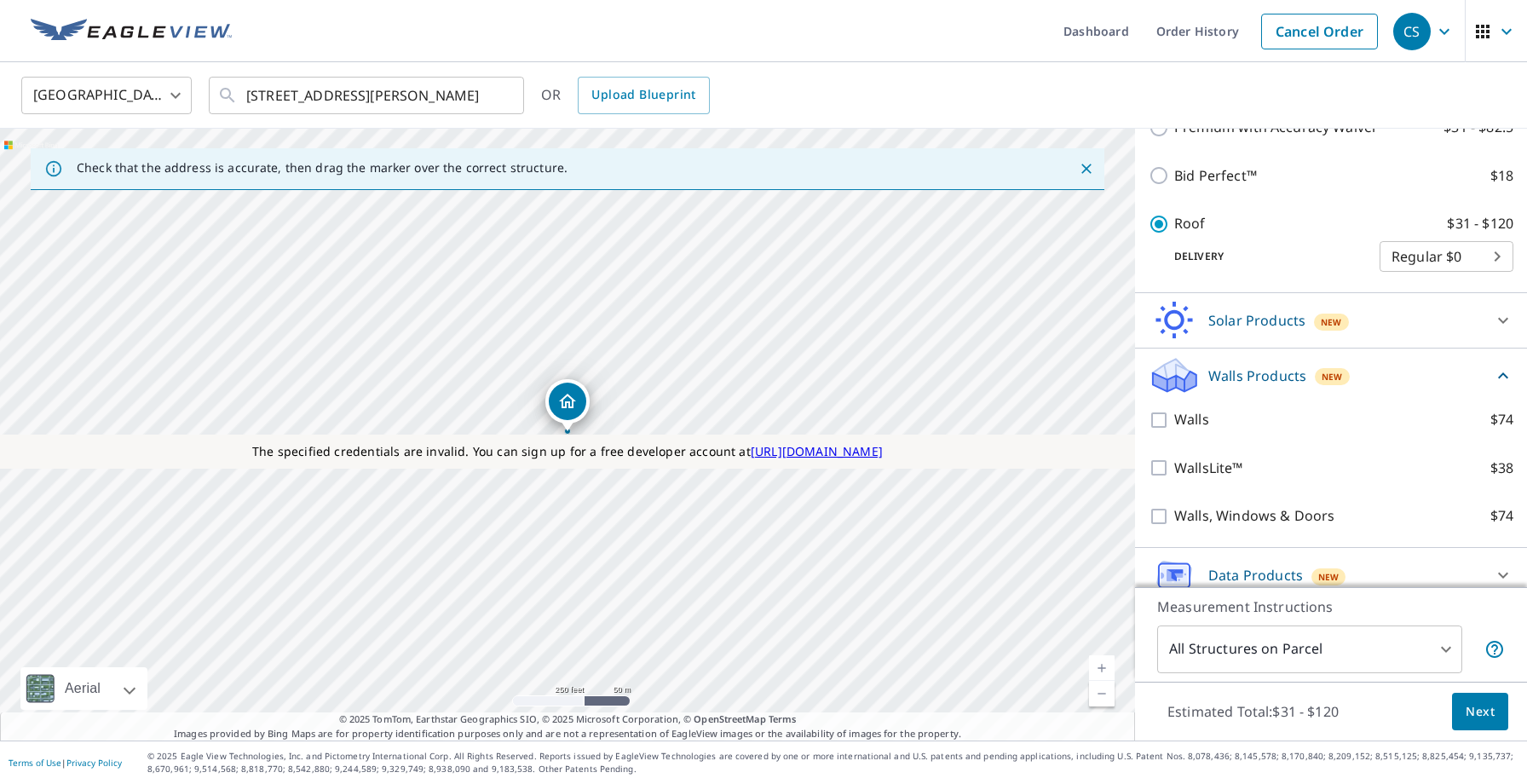
click at [1491, 717] on span "Next" at bounding box center [1480, 712] width 29 height 21
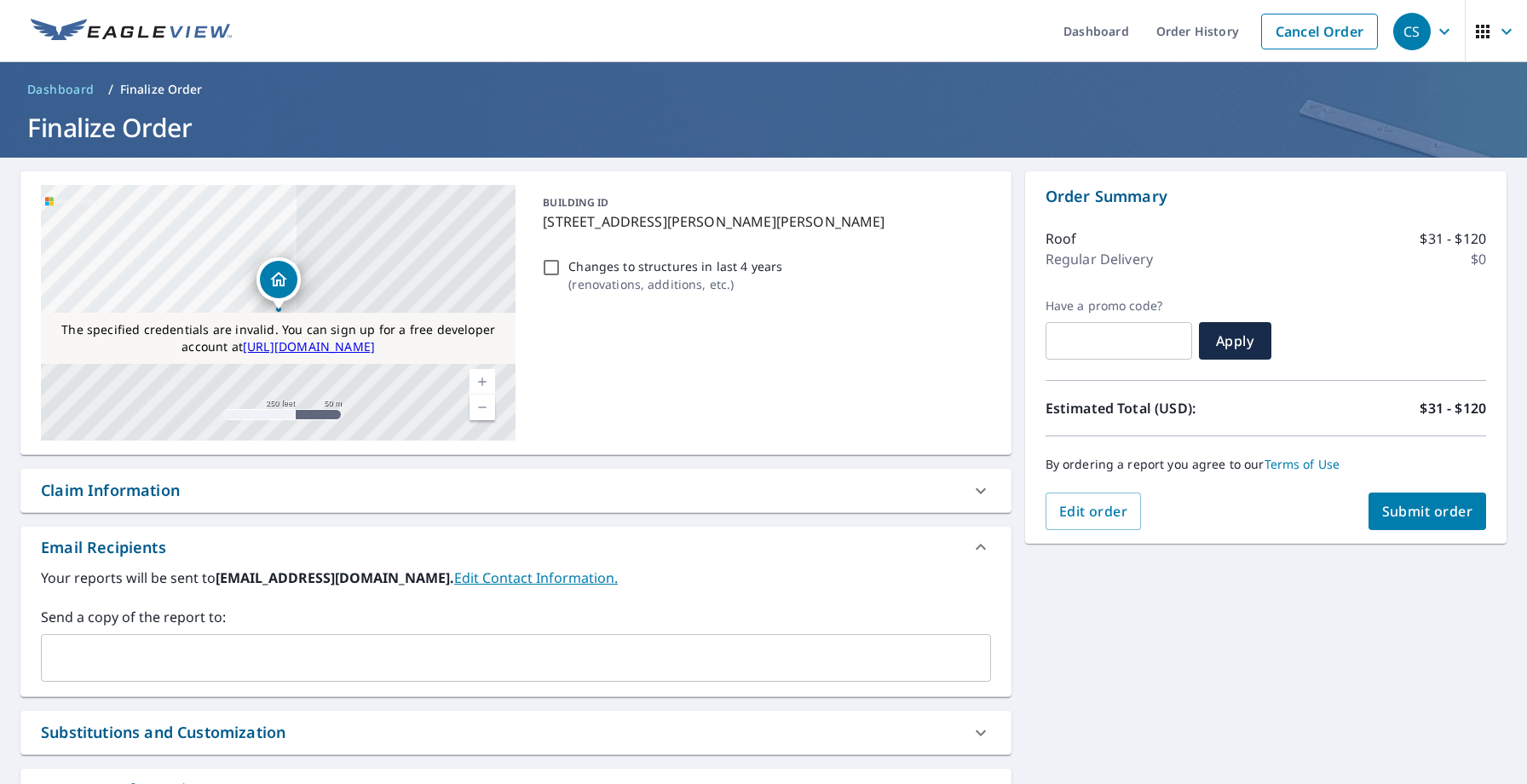
click at [1405, 509] on span "Submit order" at bounding box center [1428, 510] width 91 height 19
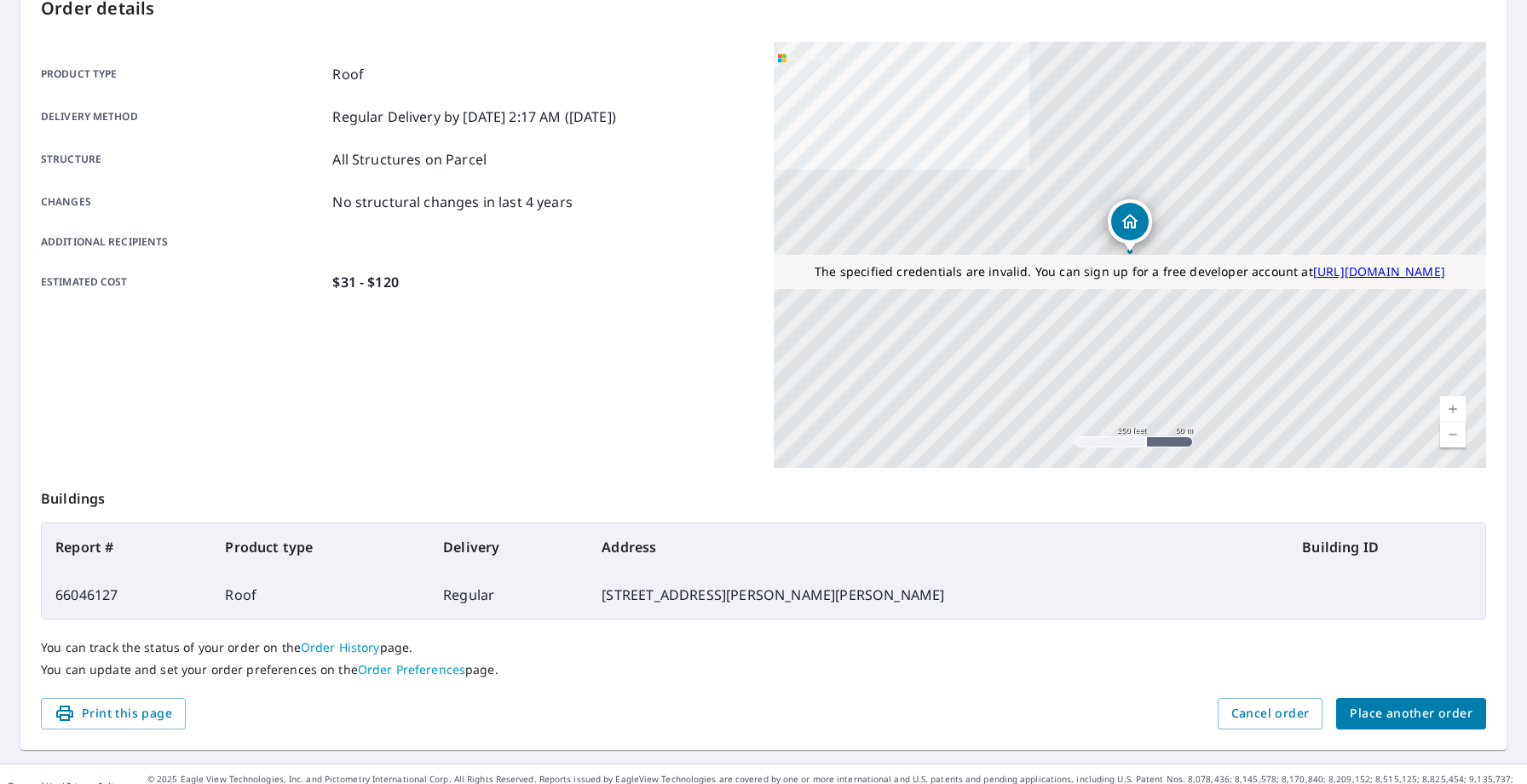
scroll to position [210, 0]
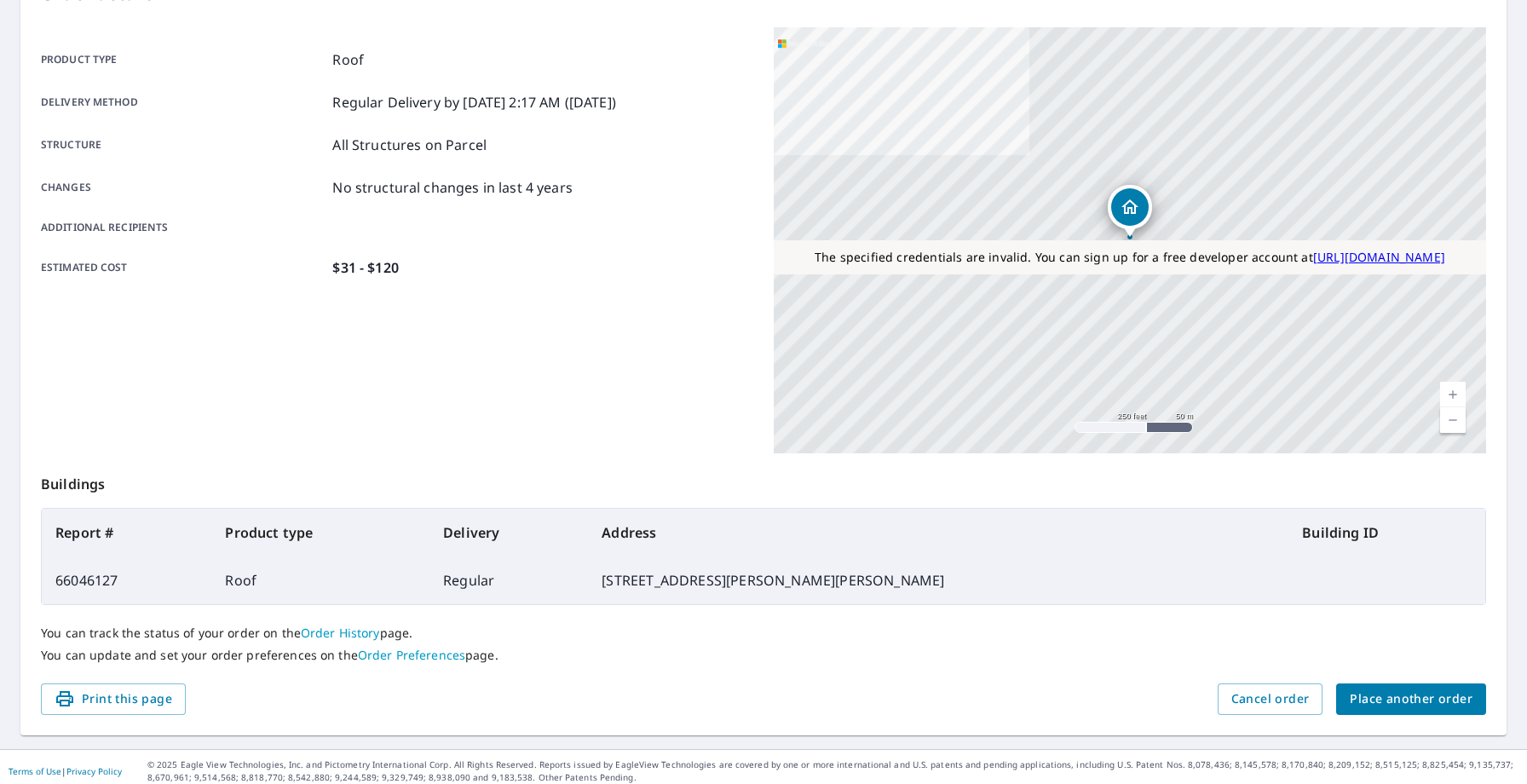
click at [96, 583] on td "66046127" at bounding box center [127, 581] width 169 height 48
copy td "66046127"
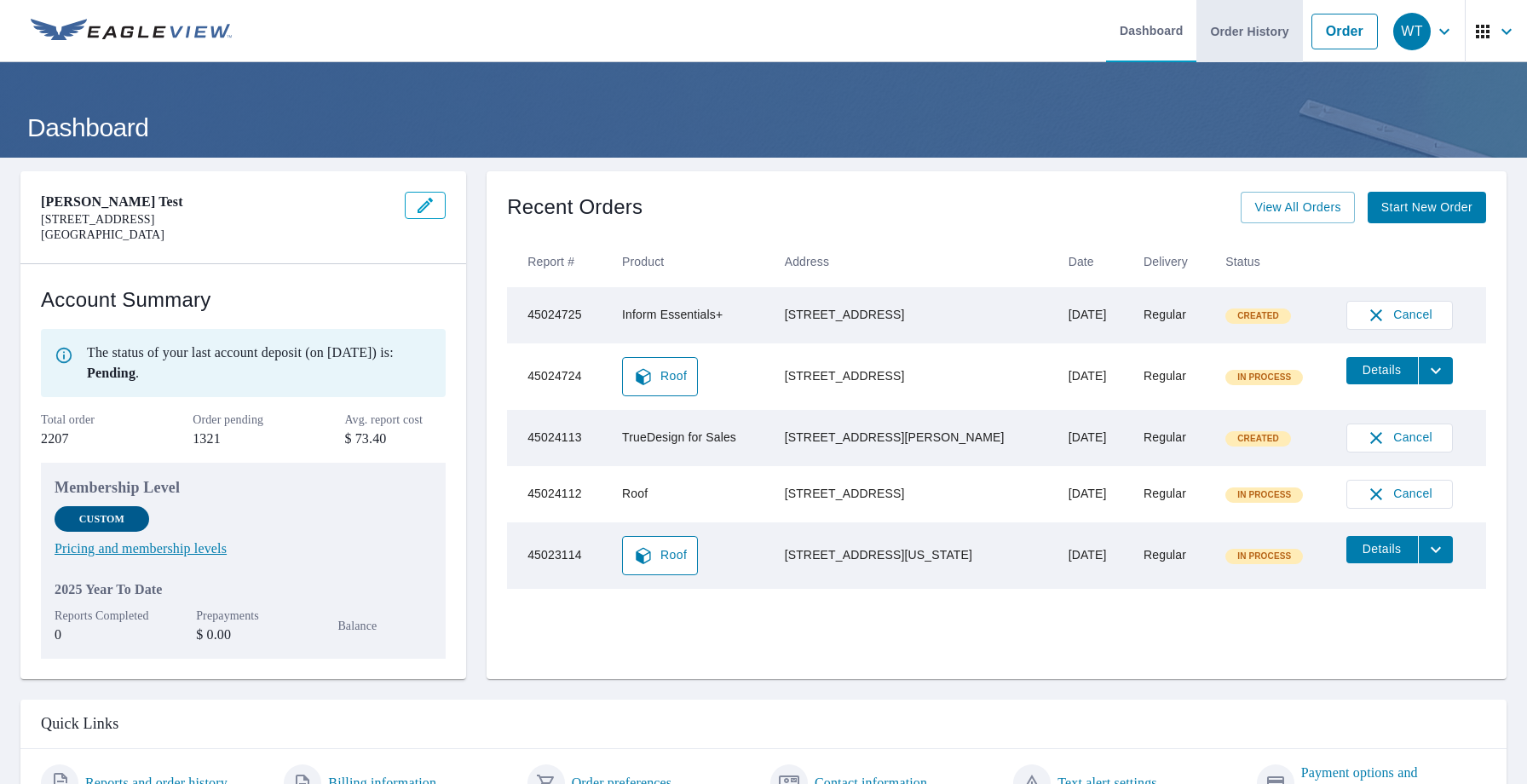
click at [1261, 32] on link "Order History" at bounding box center [1249, 31] width 106 height 62
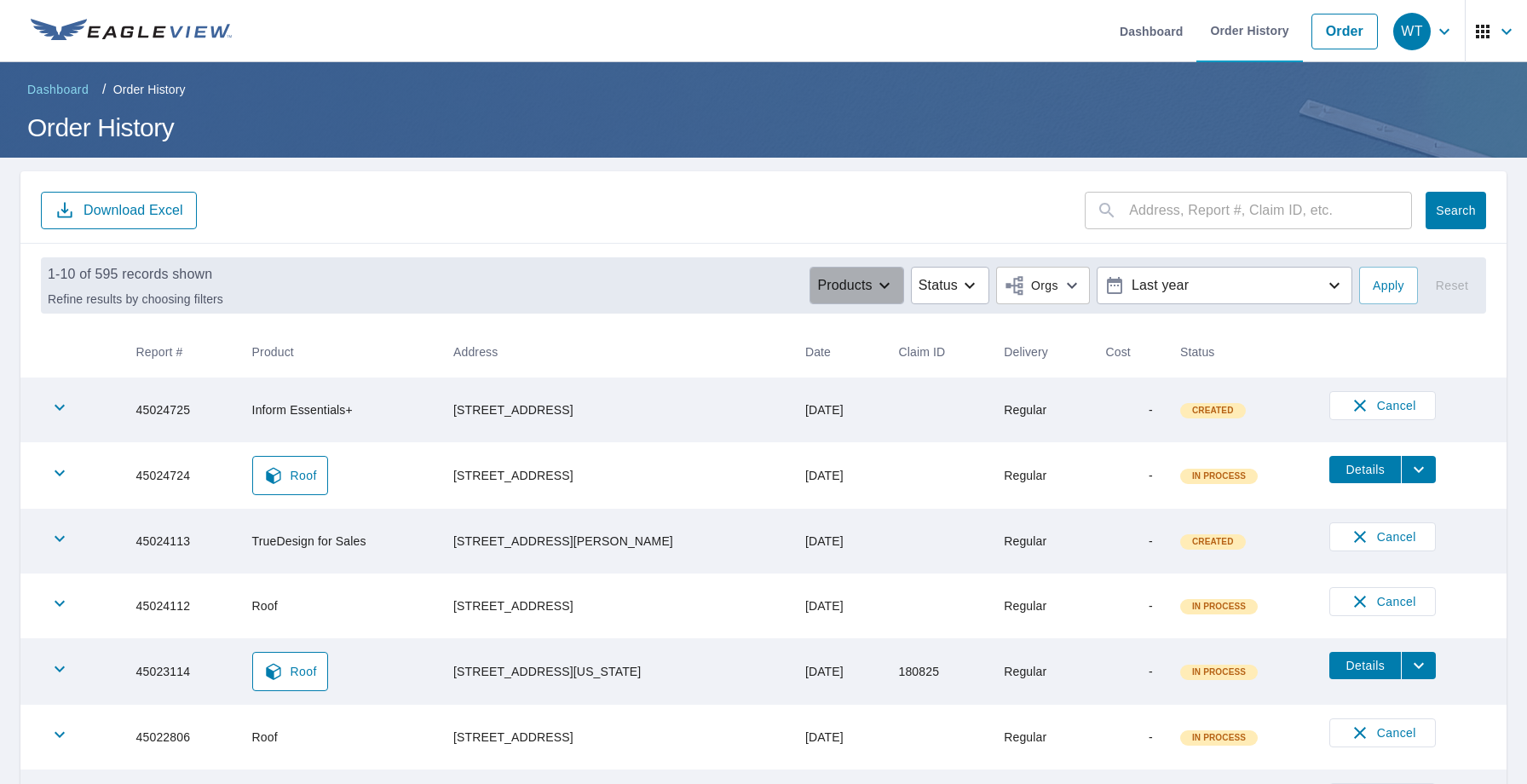
click at [853, 287] on p "Products" at bounding box center [844, 285] width 54 height 20
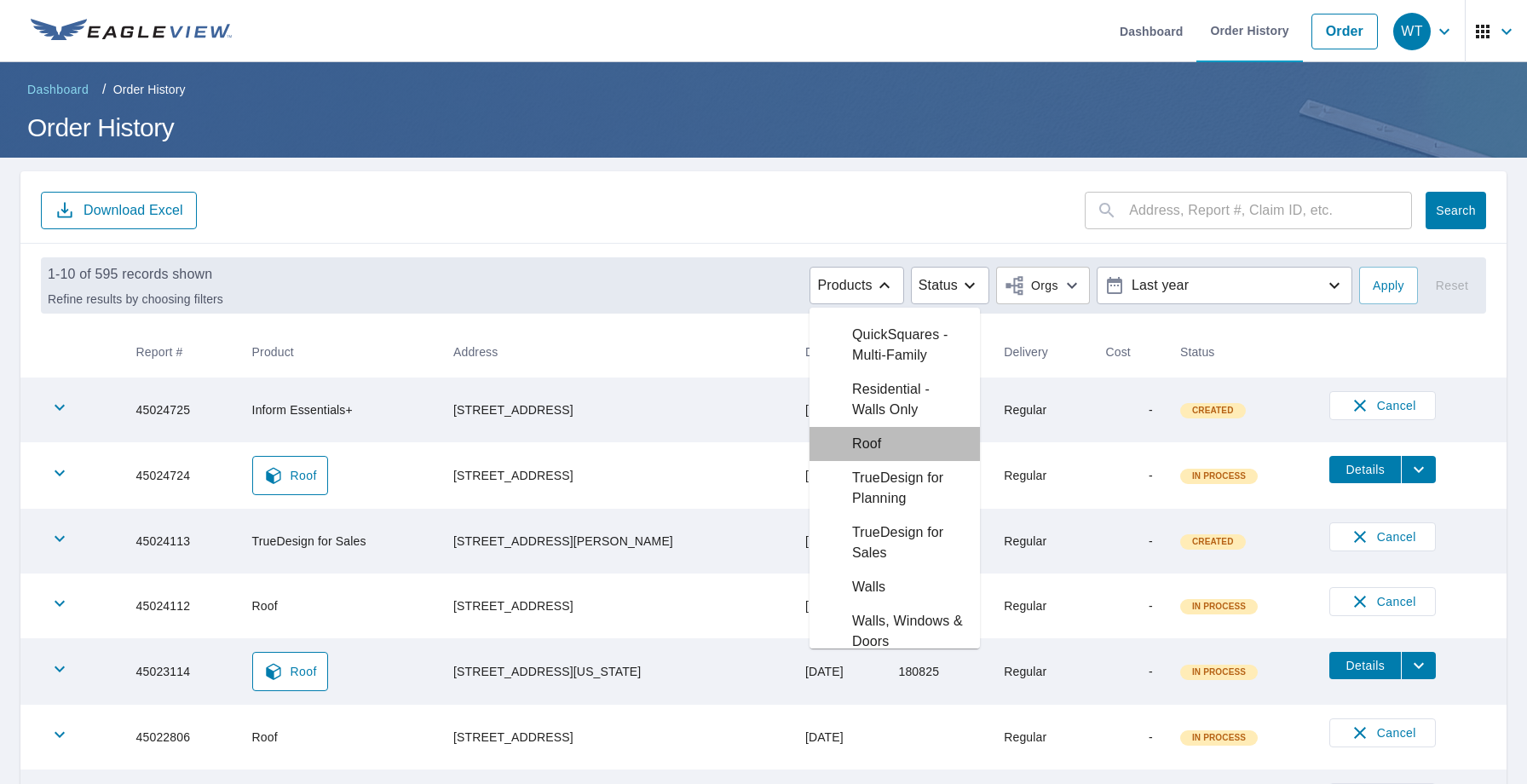
click at [873, 454] on p "Roof" at bounding box center [867, 444] width 29 height 20
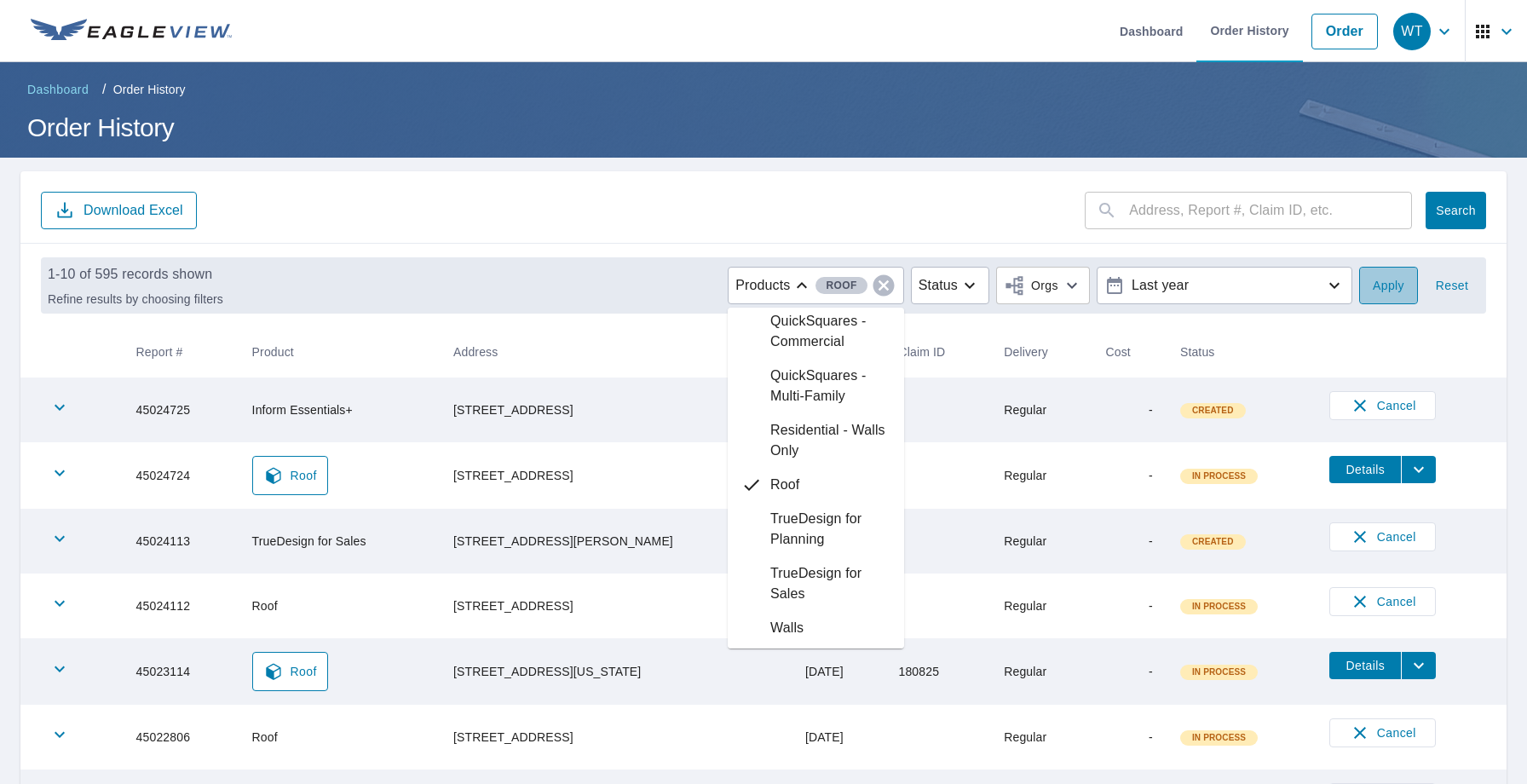
click at [1369, 283] on button "Apply" at bounding box center [1389, 285] width 59 height 37
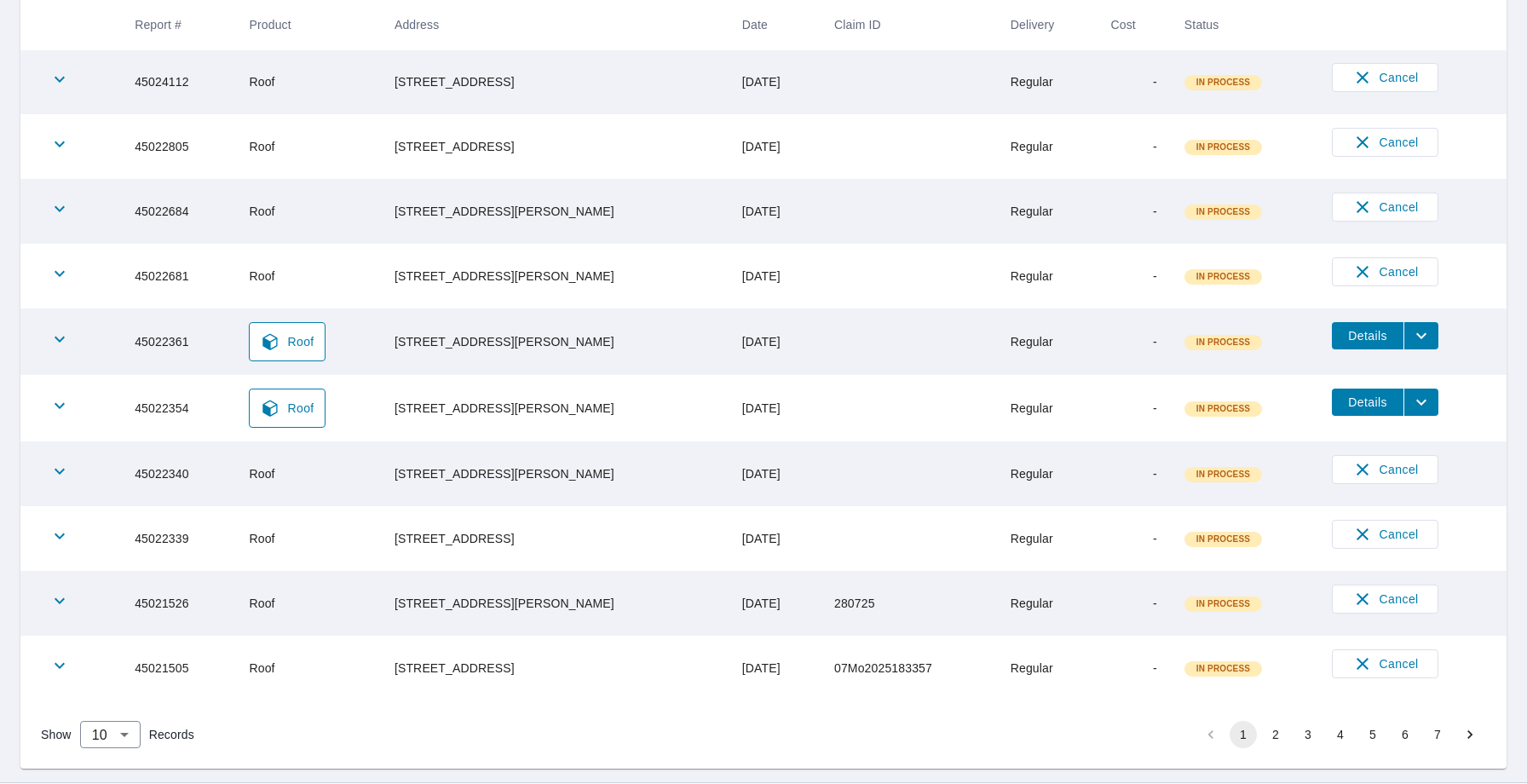
scroll to position [370, 0]
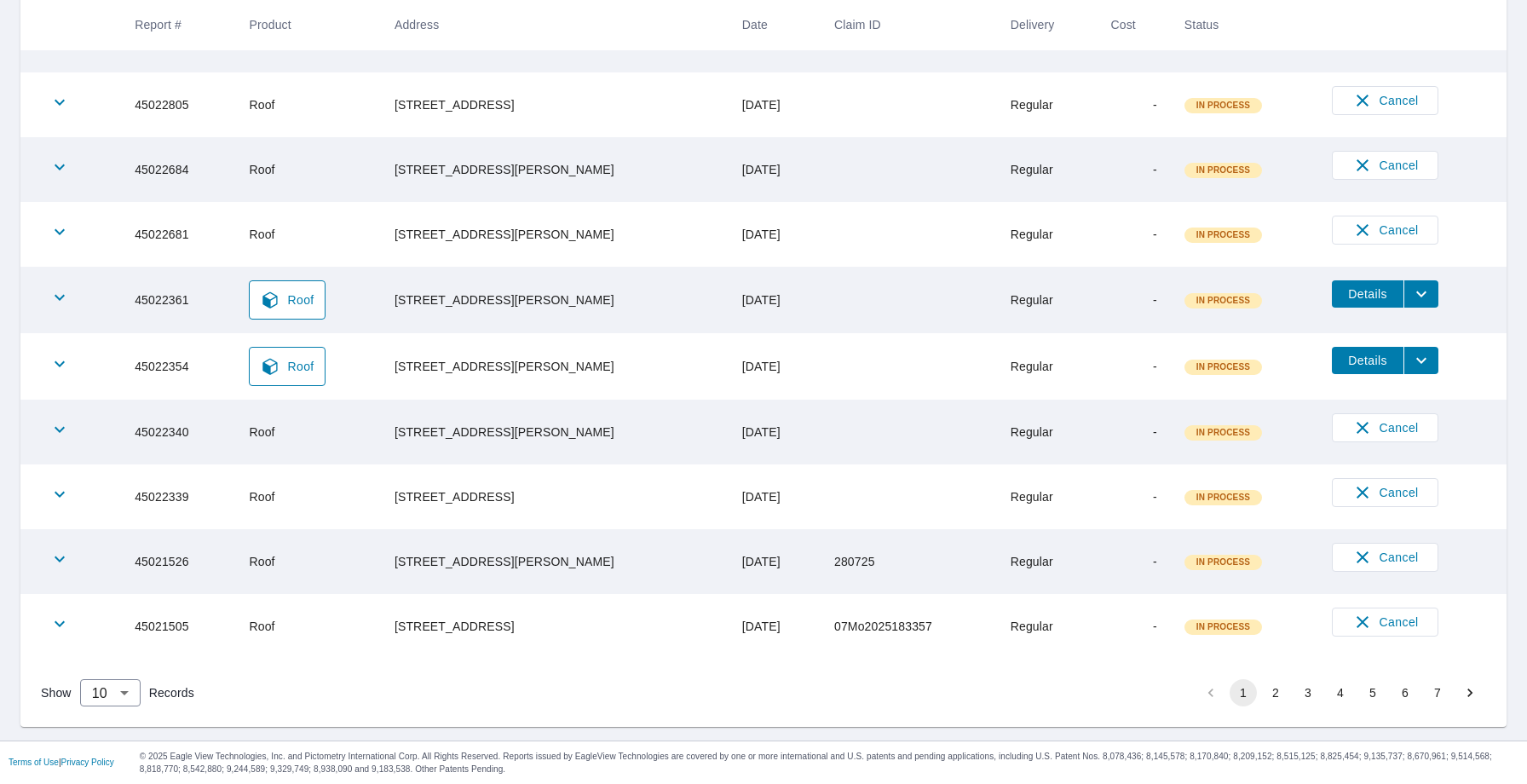
click at [1273, 690] on button "2" at bounding box center [1276, 692] width 28 height 28
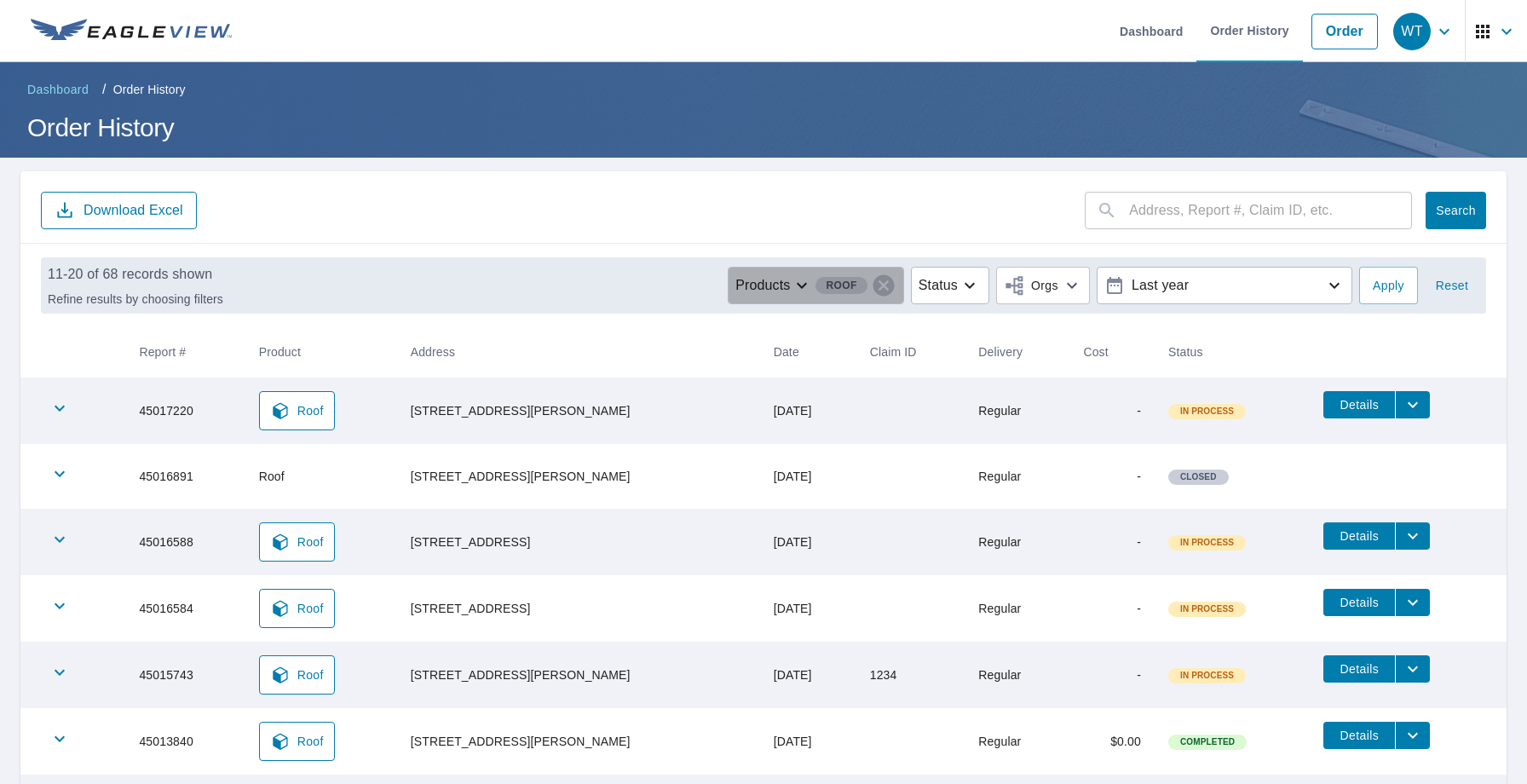
click at [796, 291] on icon "button" at bounding box center [802, 285] width 20 height 20
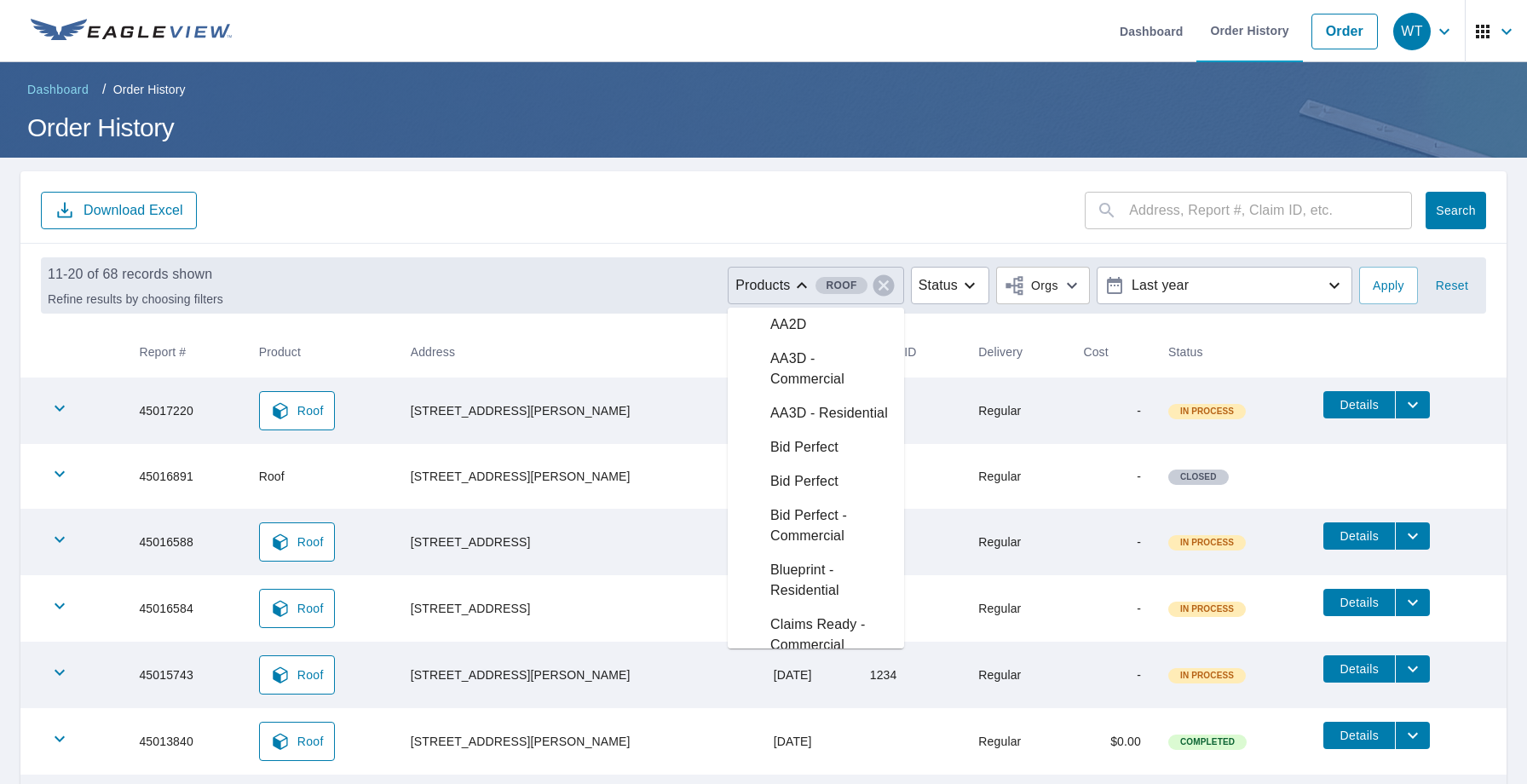
click at [608, 328] on th "Address" at bounding box center [579, 352] width 363 height 50
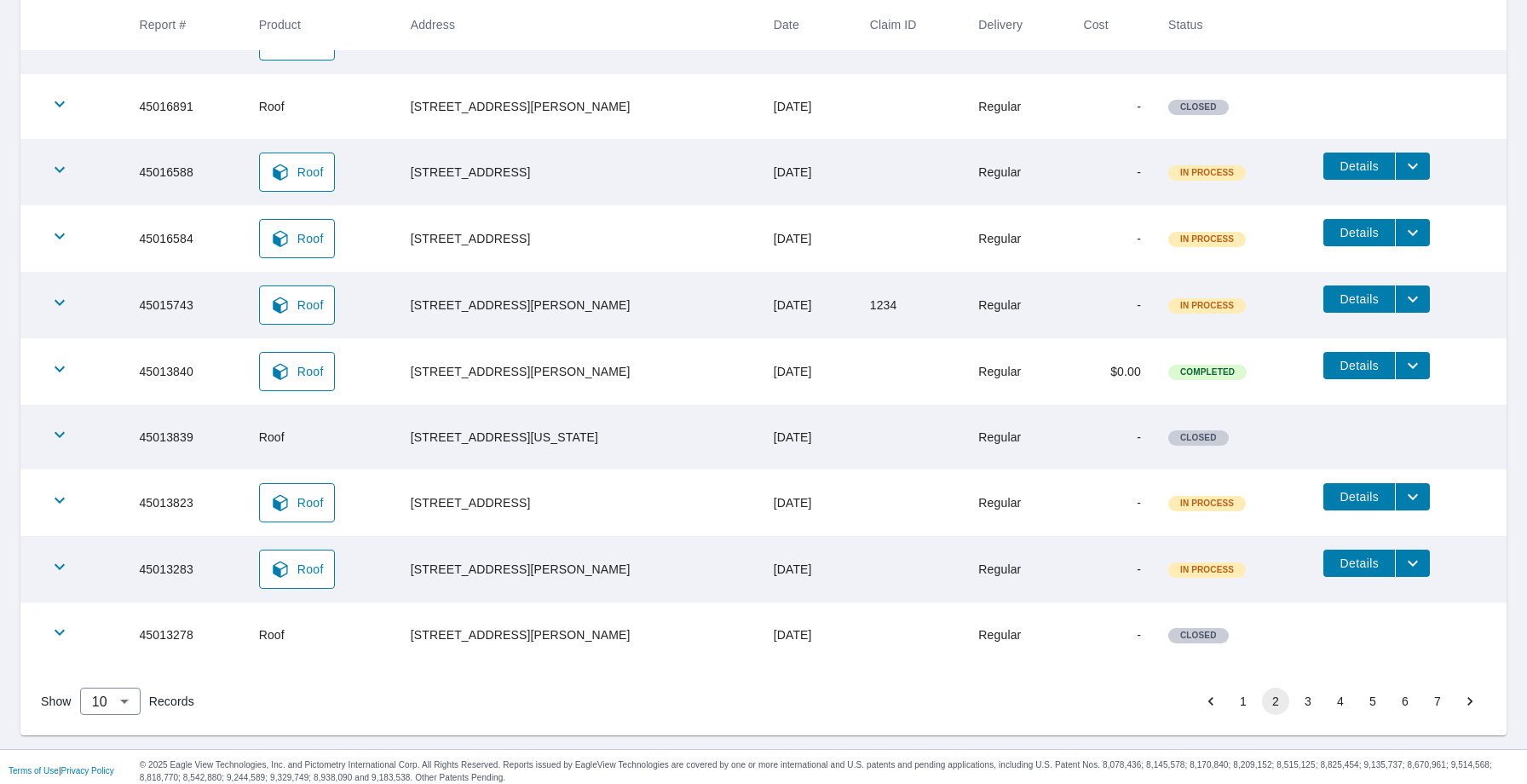
scroll to position [379, 0]
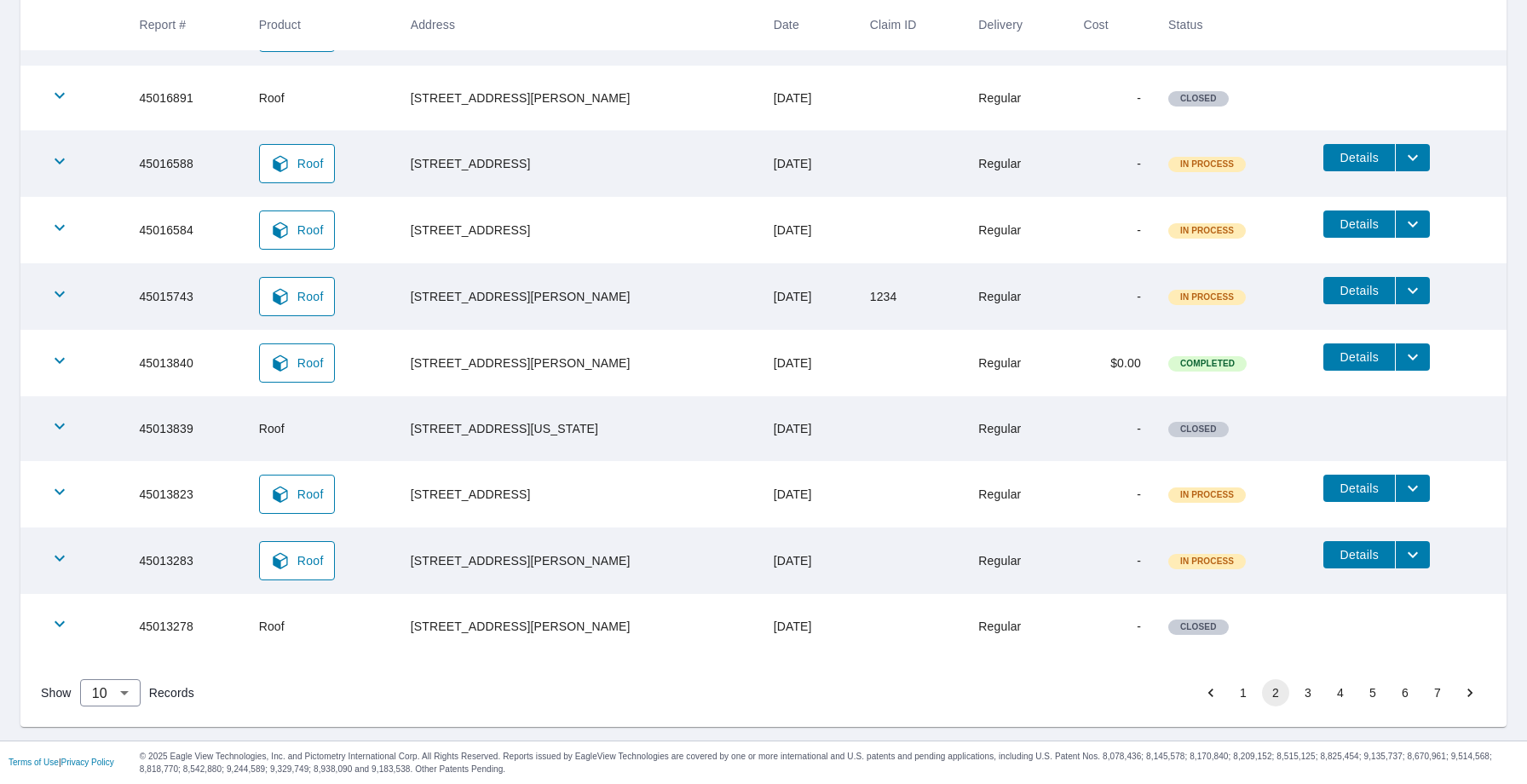
click at [1246, 698] on button "1" at bounding box center [1243, 692] width 28 height 28
